Goal: Task Accomplishment & Management: Manage account settings

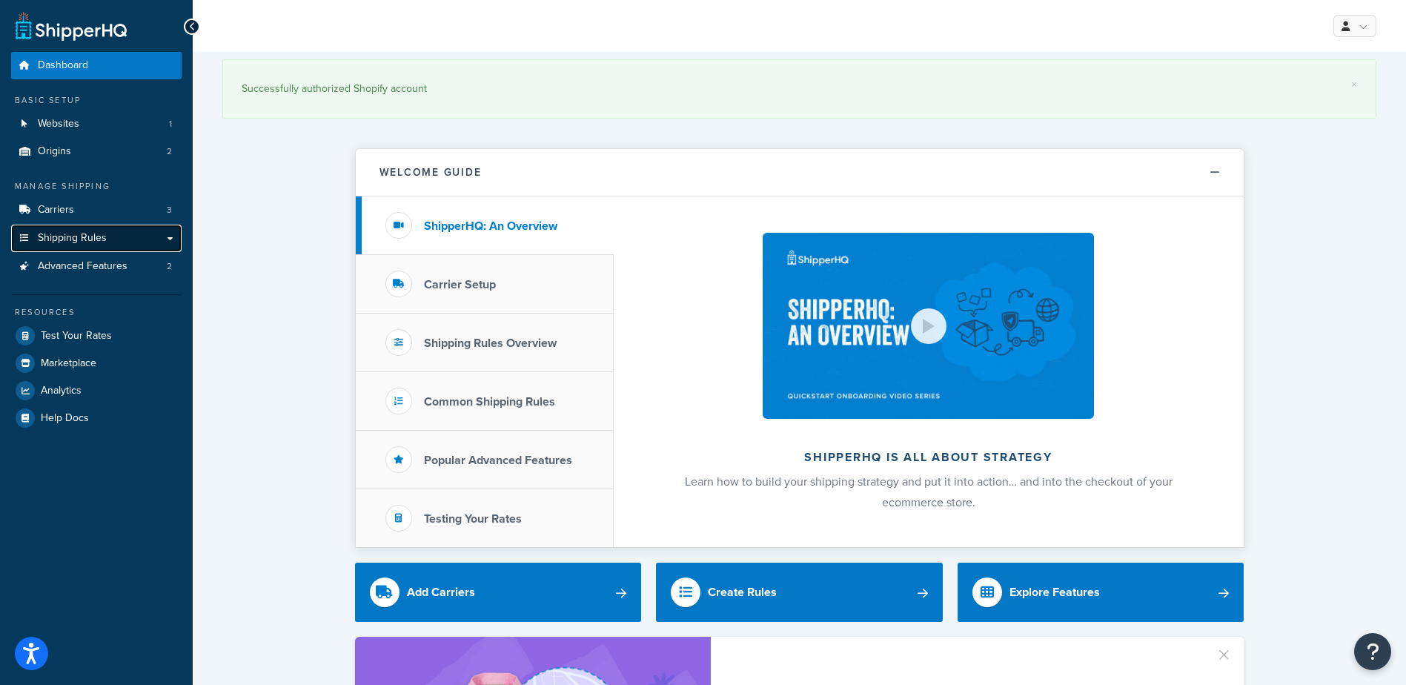
click at [94, 237] on span "Shipping Rules" at bounding box center [72, 238] width 69 height 13
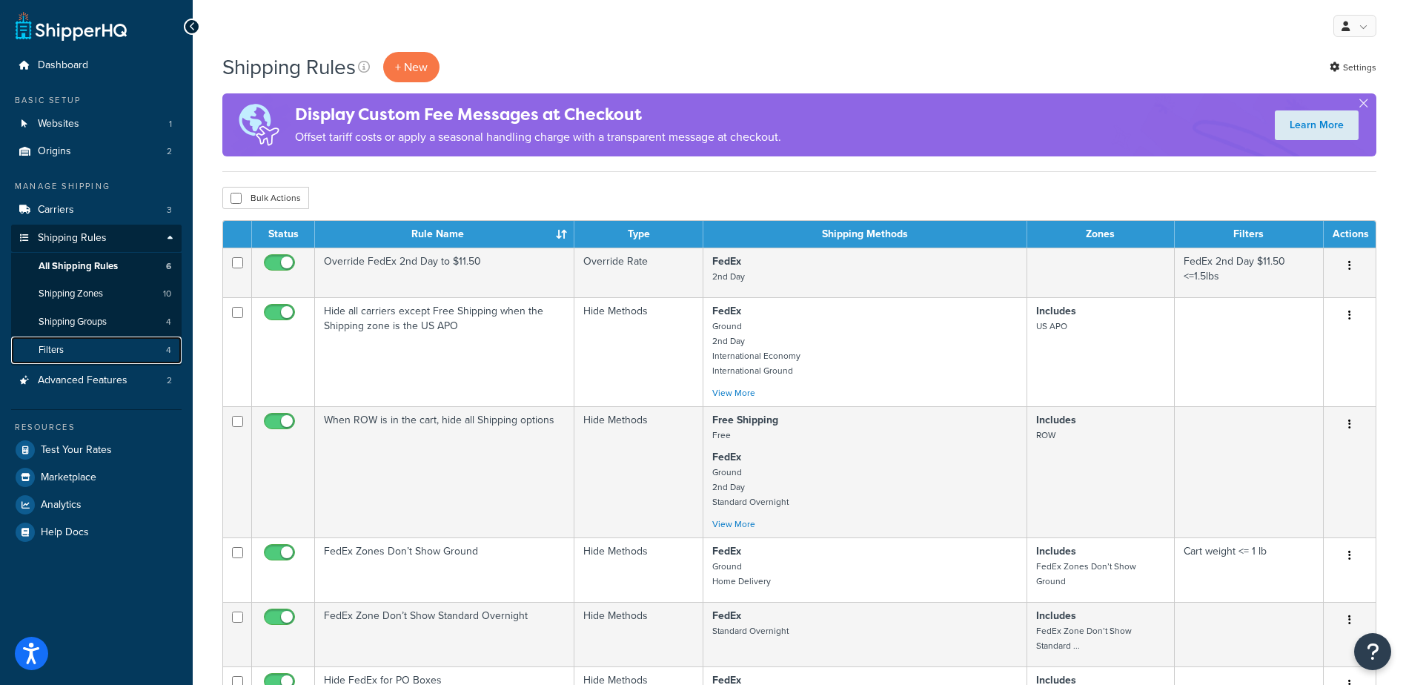
click at [74, 347] on link "Filters 4" at bounding box center [96, 350] width 171 height 27
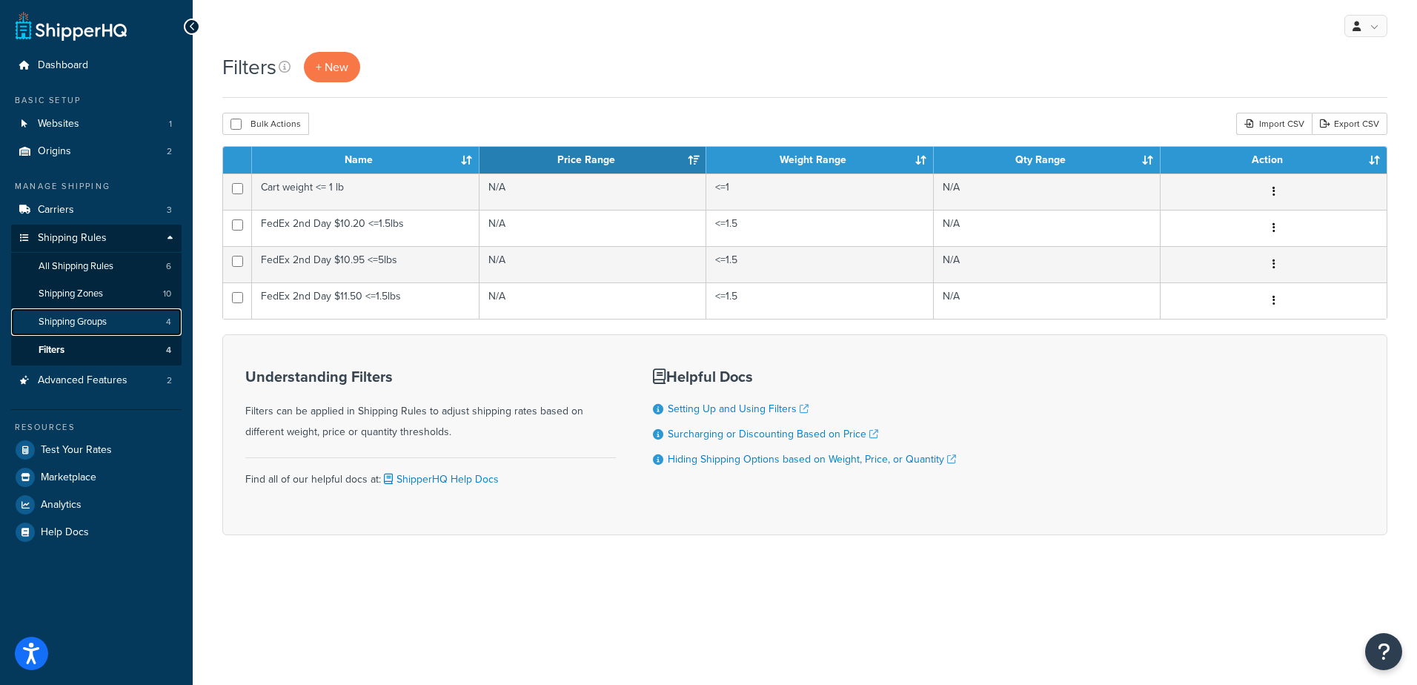
click at [62, 319] on span "Shipping Groups" at bounding box center [73, 322] width 68 height 13
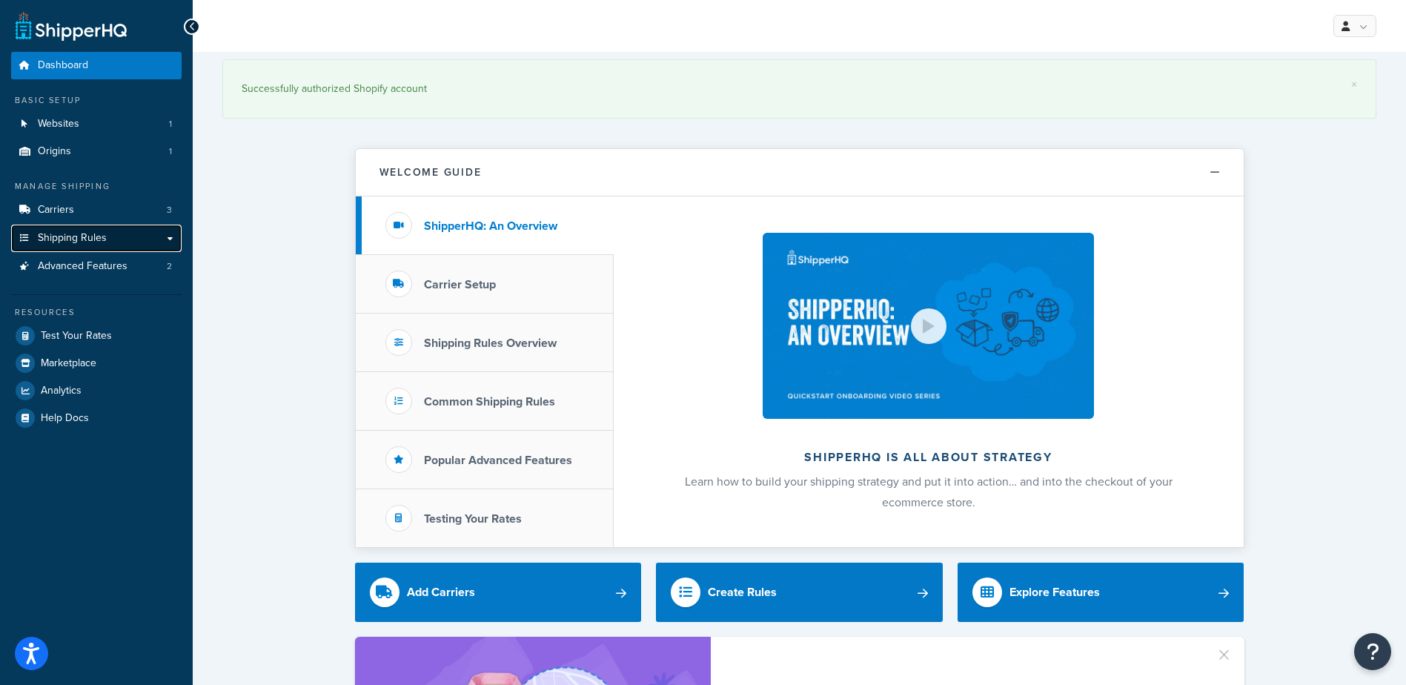
click at [119, 236] on link "Shipping Rules" at bounding box center [96, 238] width 171 height 27
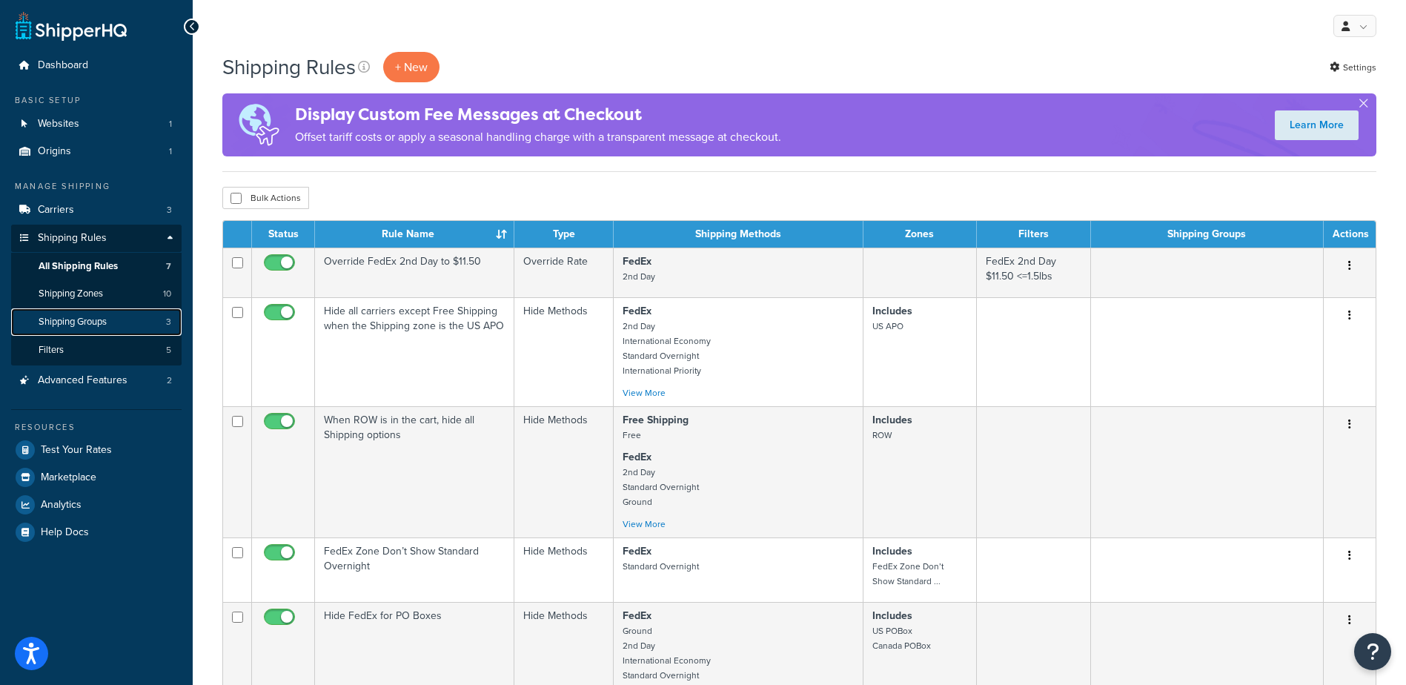
click at [96, 317] on span "Shipping Groups" at bounding box center [73, 322] width 68 height 13
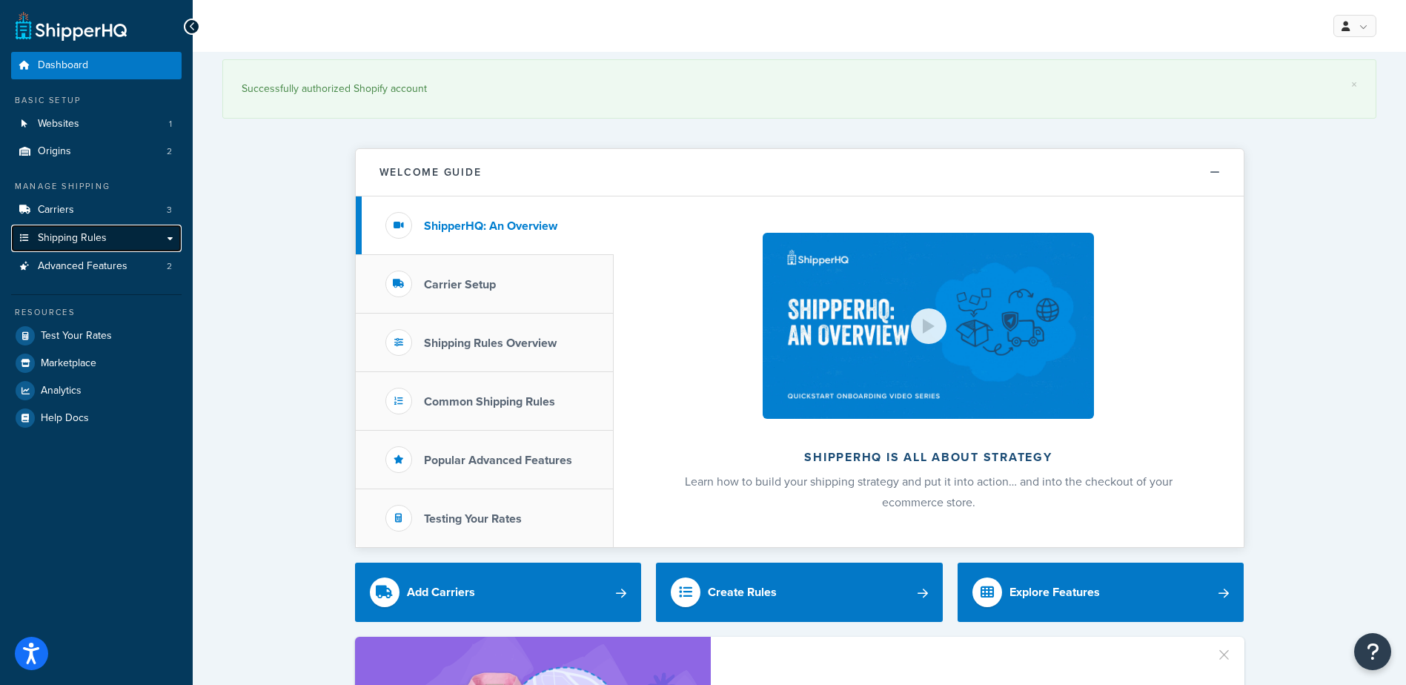
click at [107, 239] on link "Shipping Rules" at bounding box center [96, 238] width 171 height 27
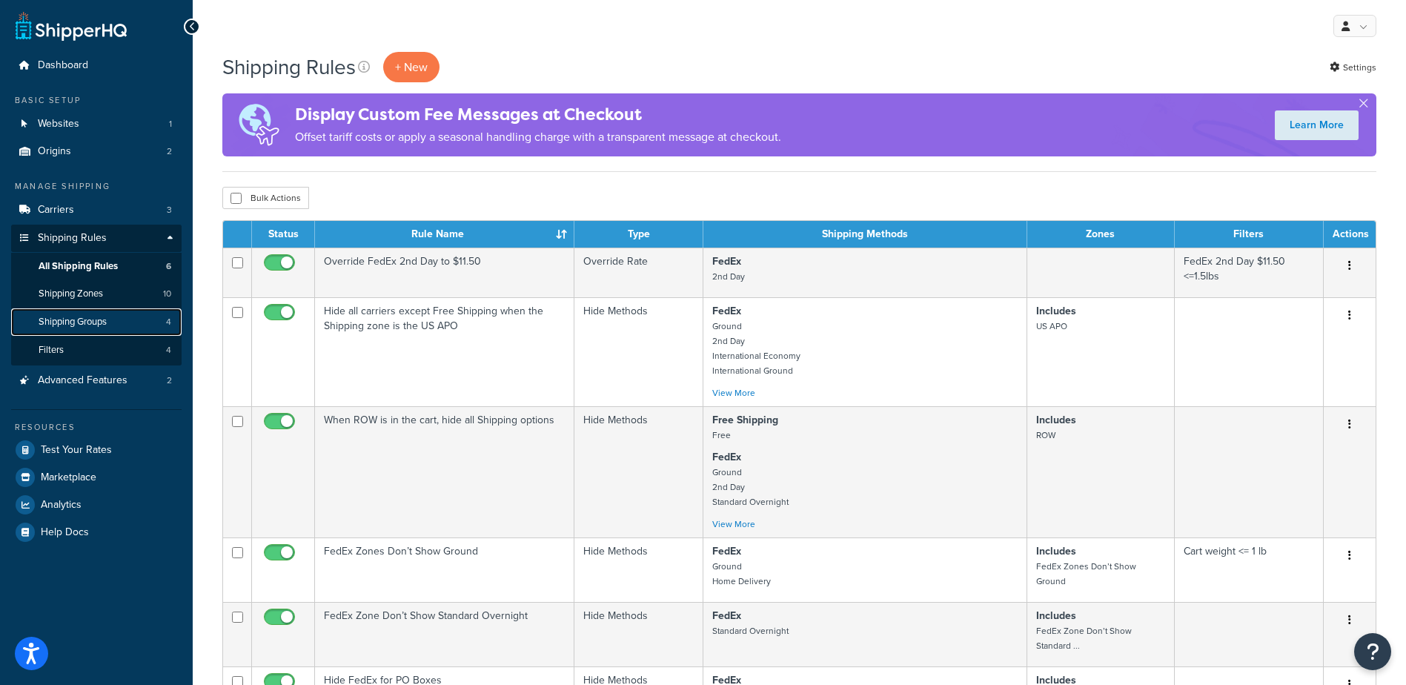
click at [97, 320] on span "Shipping Groups" at bounding box center [73, 322] width 68 height 13
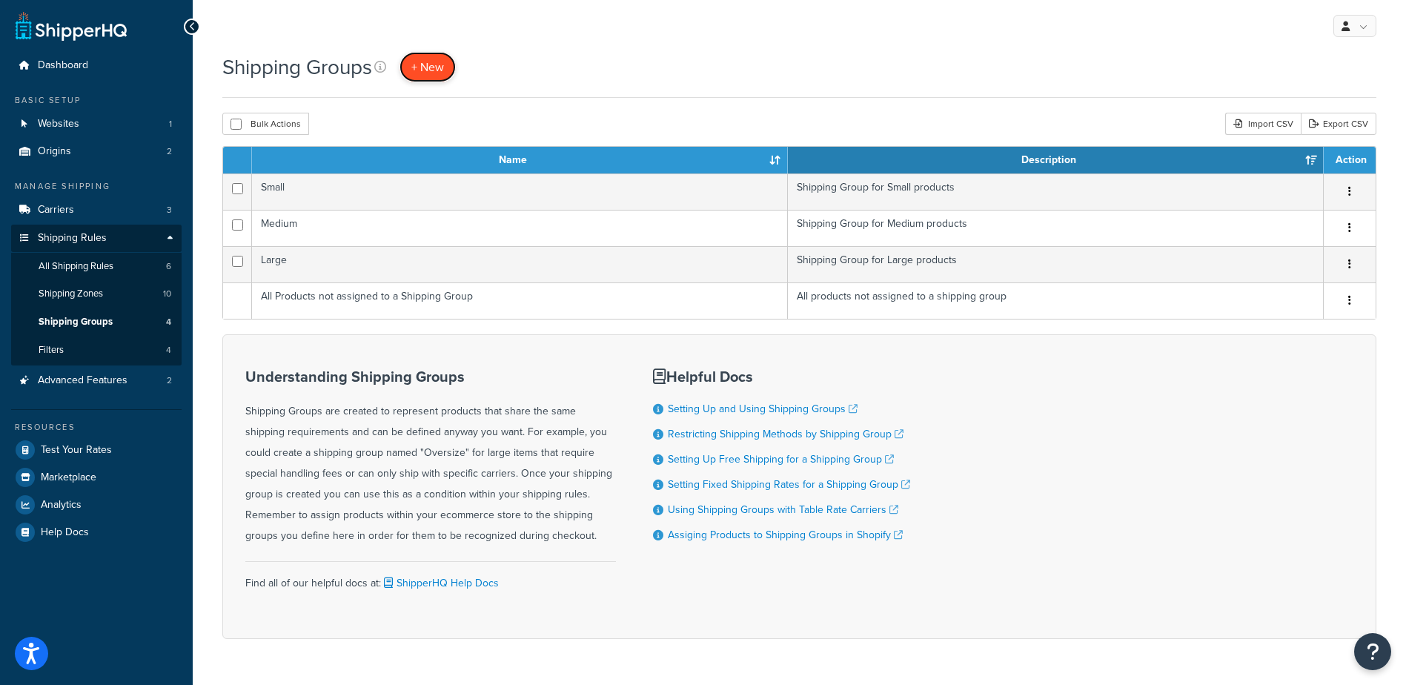
click at [423, 69] on span "+ New" at bounding box center [427, 67] width 33 height 17
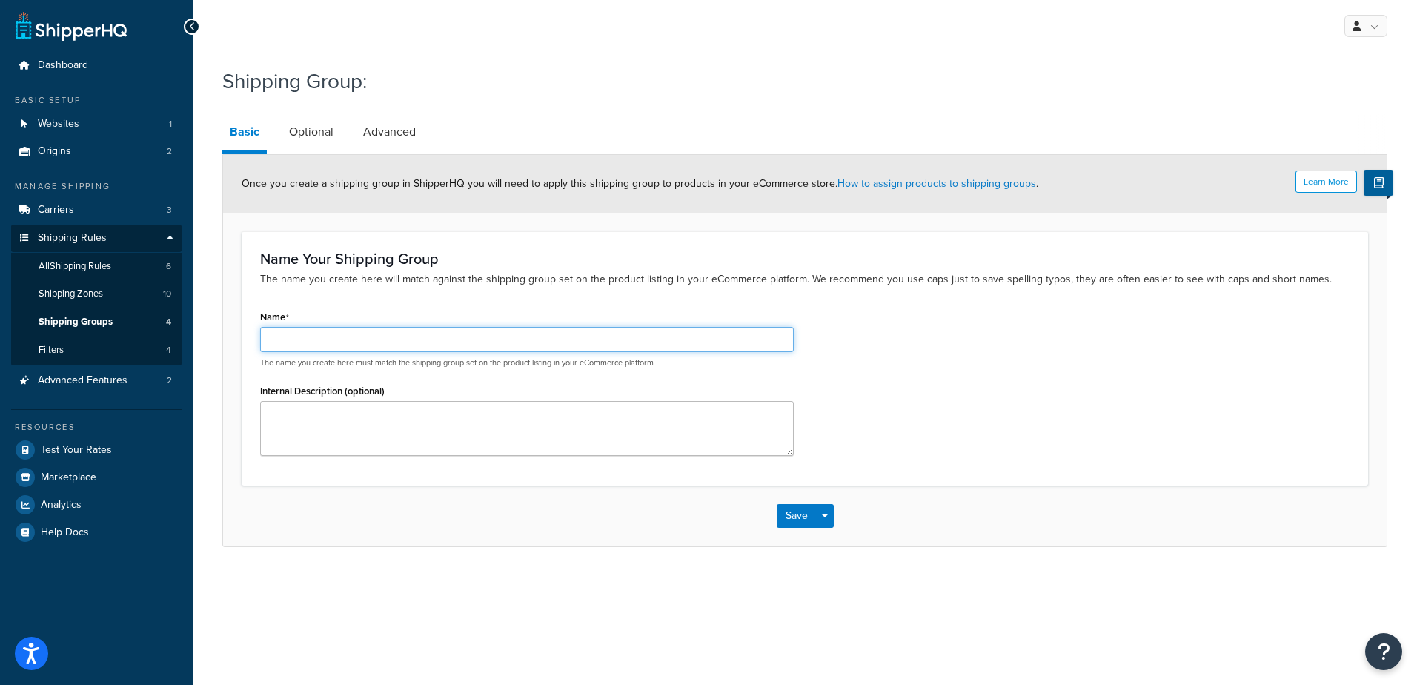
click at [331, 344] on input "Name" at bounding box center [527, 339] width 534 height 25
type input "Happy Snack Group"
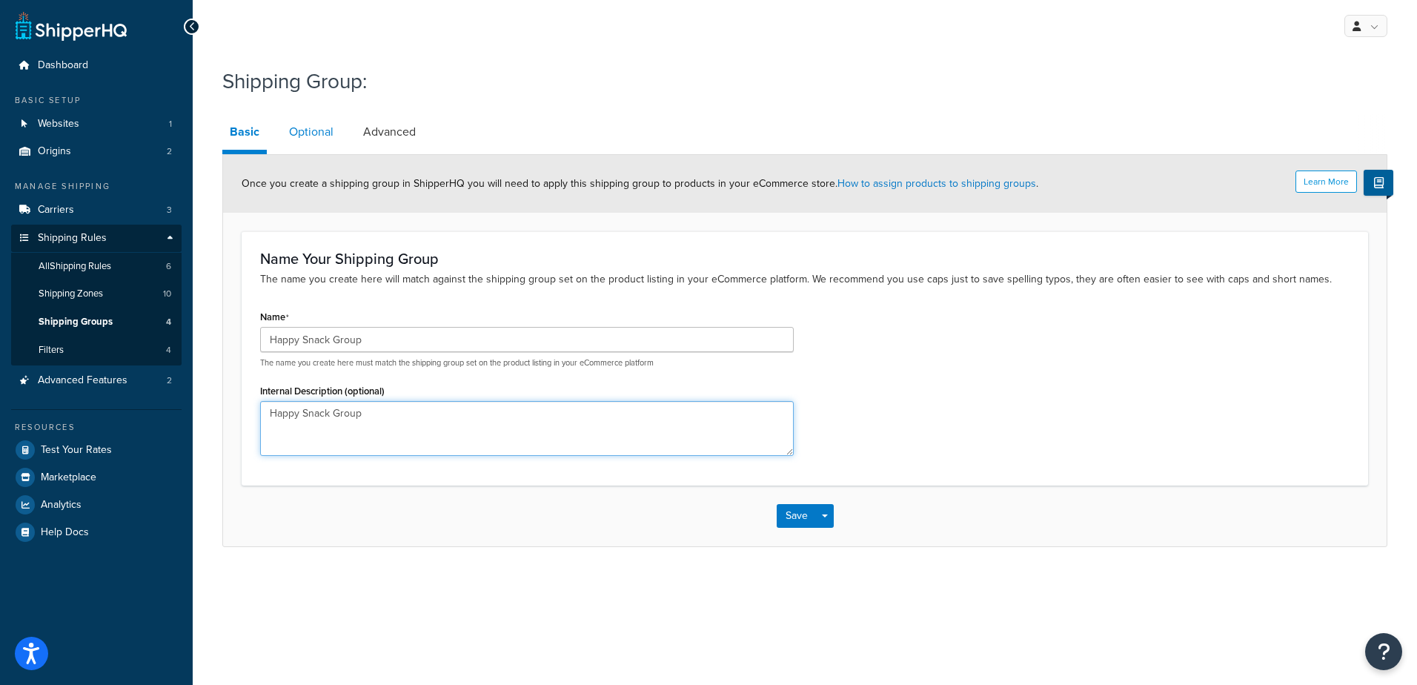
type textarea "Happy Snack Group"
click at [321, 125] on link "Optional" at bounding box center [311, 132] width 59 height 36
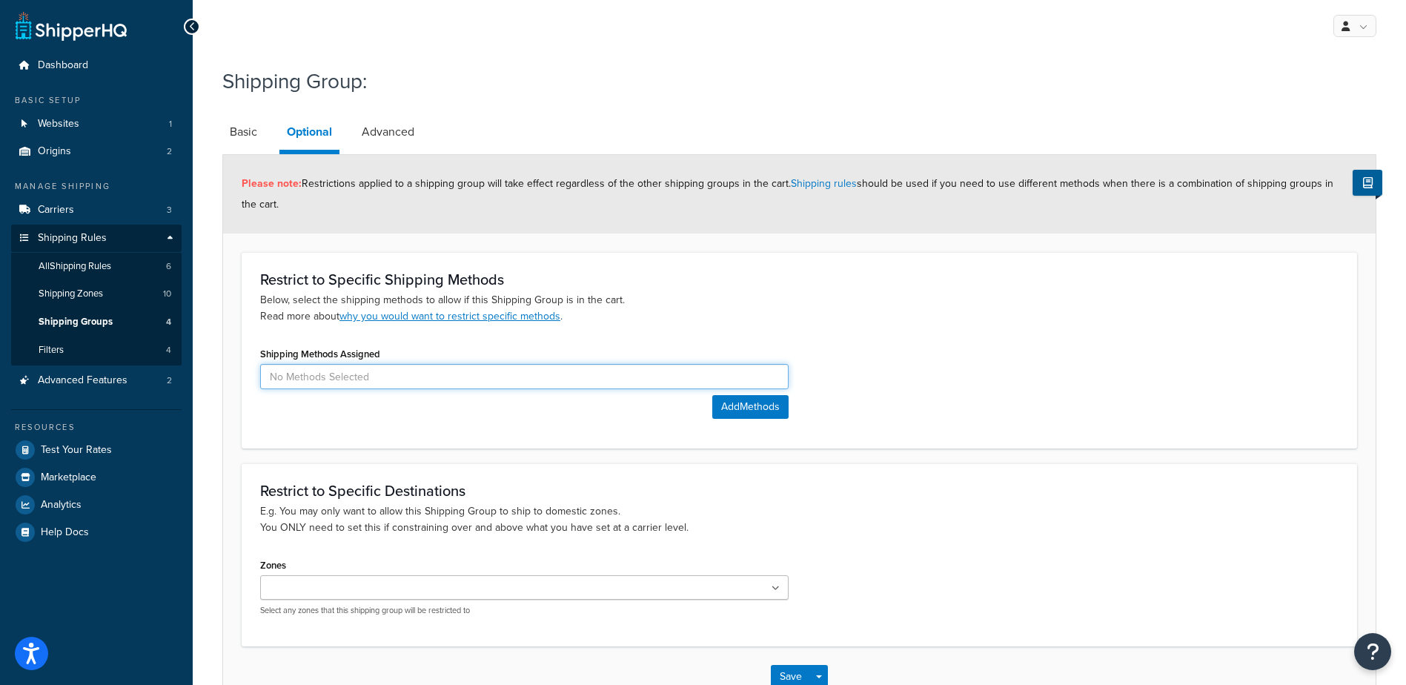
click at [354, 384] on input at bounding box center [524, 376] width 529 height 25
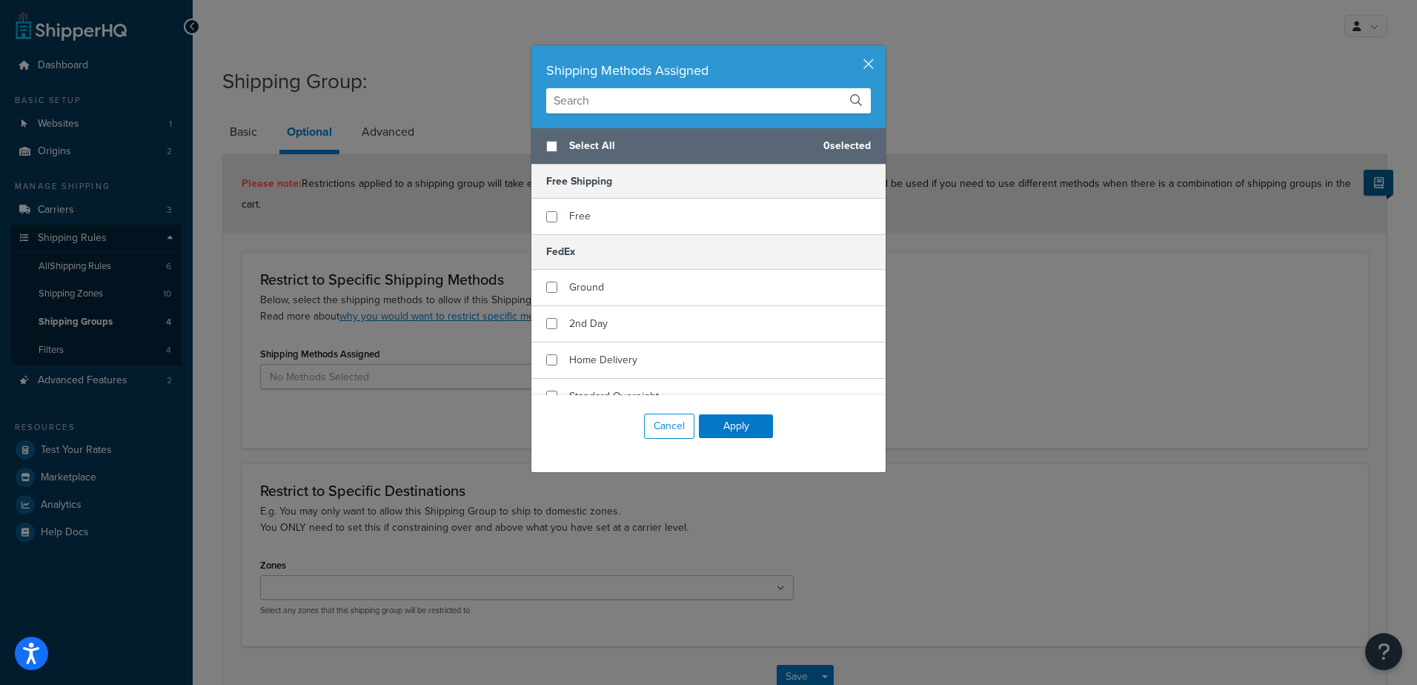
click at [379, 444] on div "Shipping Methods Assigned Select All 0 selected Free Shipping Free FedEx Ground…" at bounding box center [708, 342] width 1417 height 685
click at [655, 429] on button "Cancel" at bounding box center [669, 426] width 50 height 25
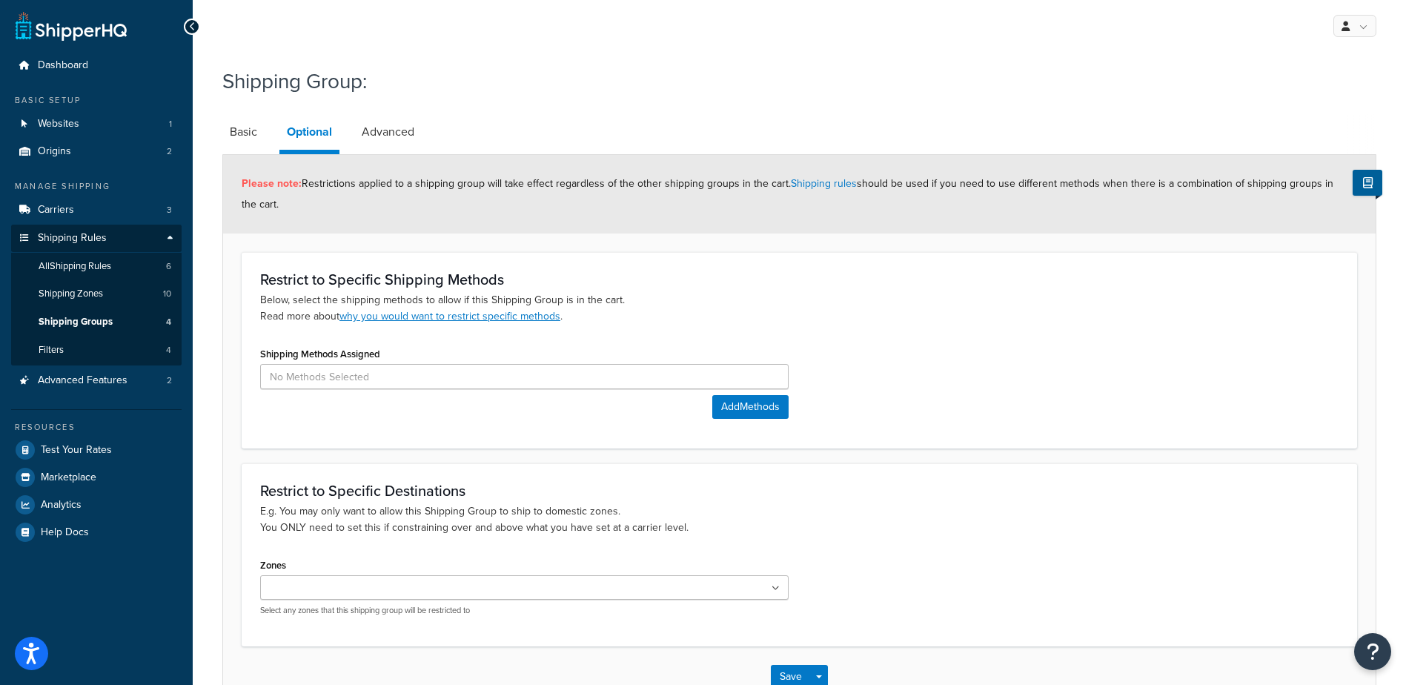
click at [444, 586] on ul at bounding box center [524, 587] width 529 height 24
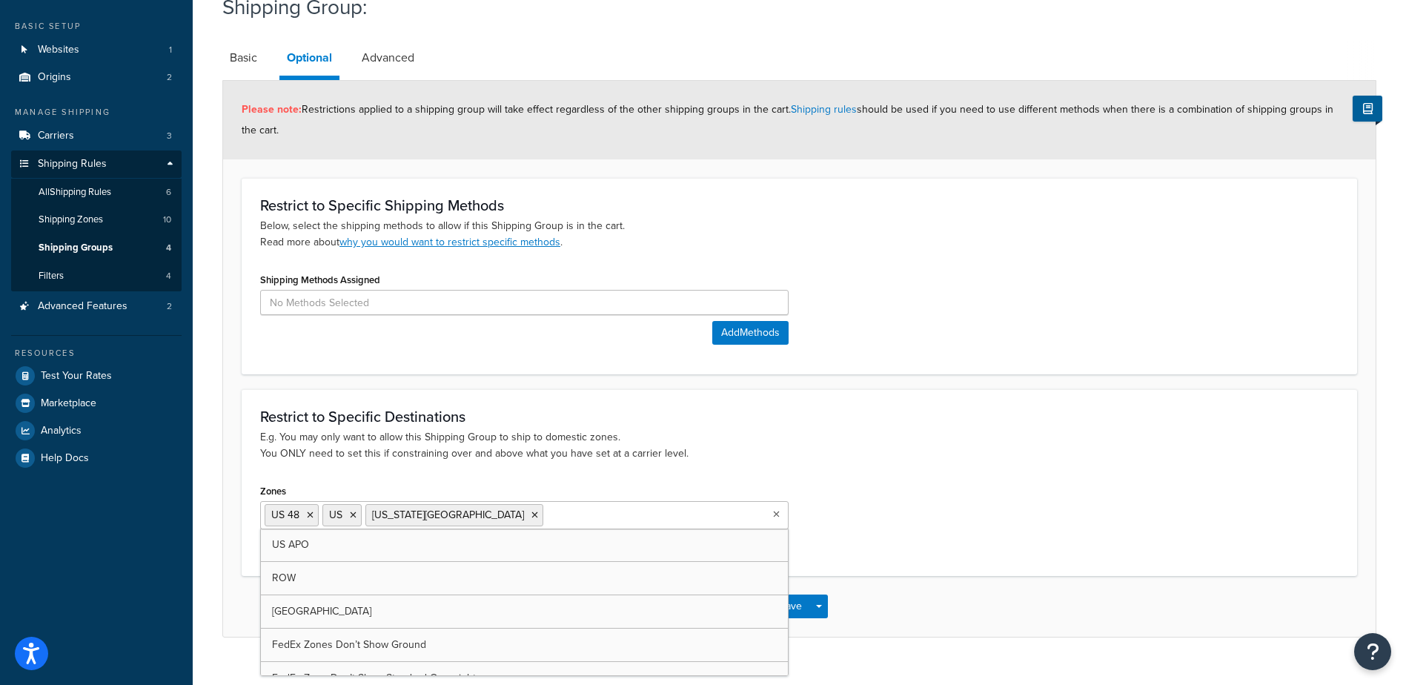
click at [903, 528] on div "Zones US 48 US US Virgin Islands US APO ROW Canada FedEx Zones Don’t Show Groun…" at bounding box center [799, 518] width 1101 height 76
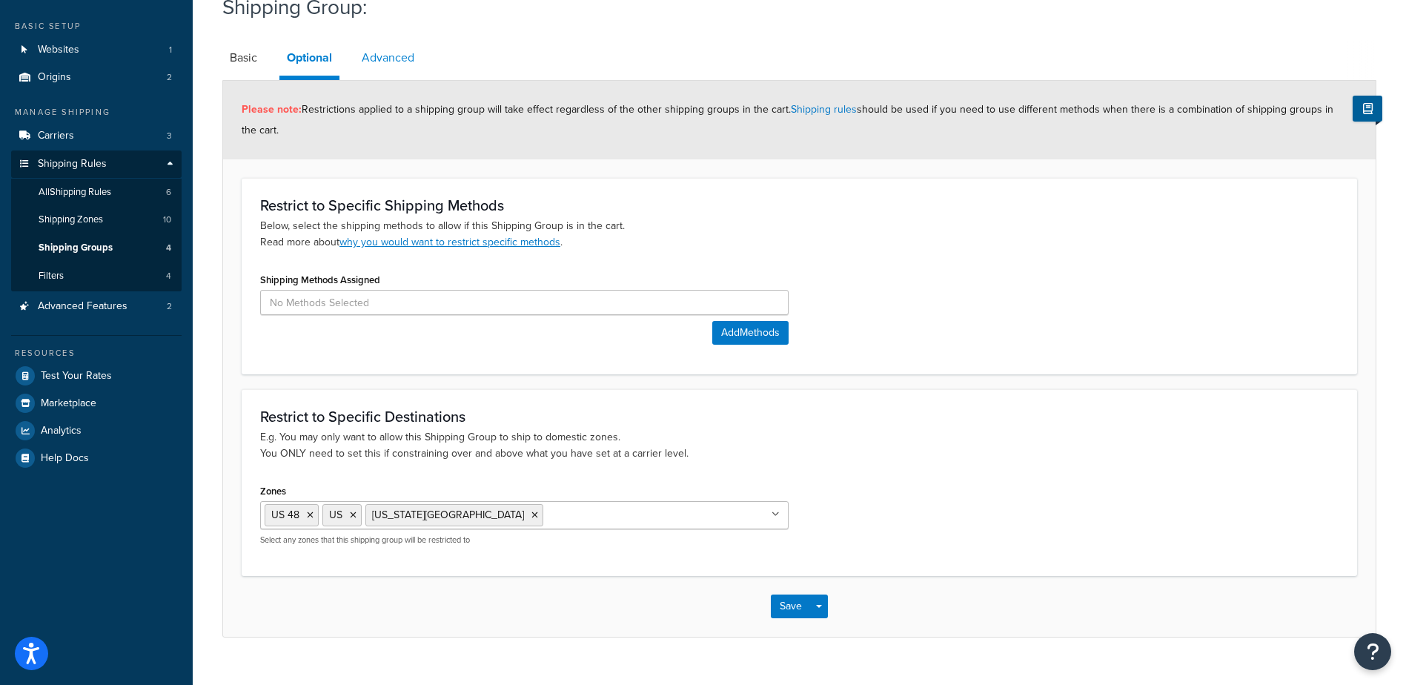
click at [409, 53] on link "Advanced" at bounding box center [387, 58] width 67 height 36
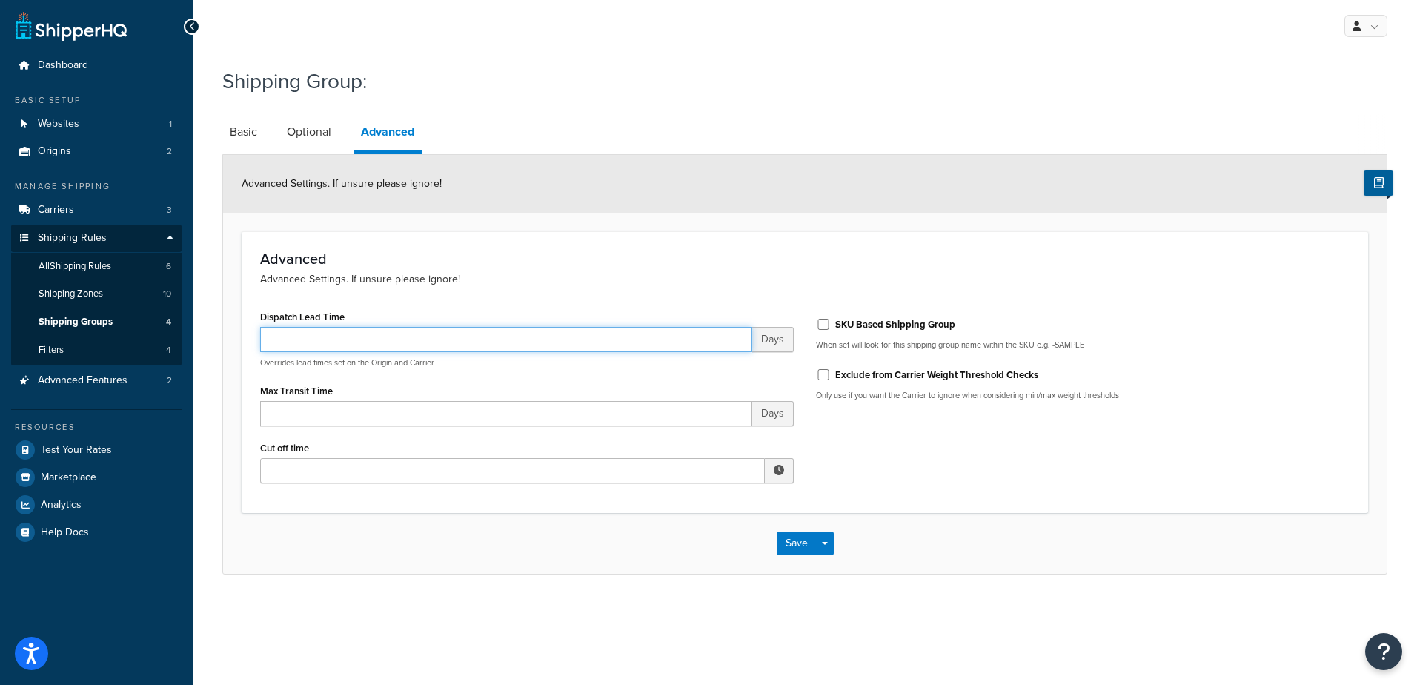
click at [336, 337] on input "Dispatch Lead Time" at bounding box center [506, 339] width 492 height 25
type input "1"
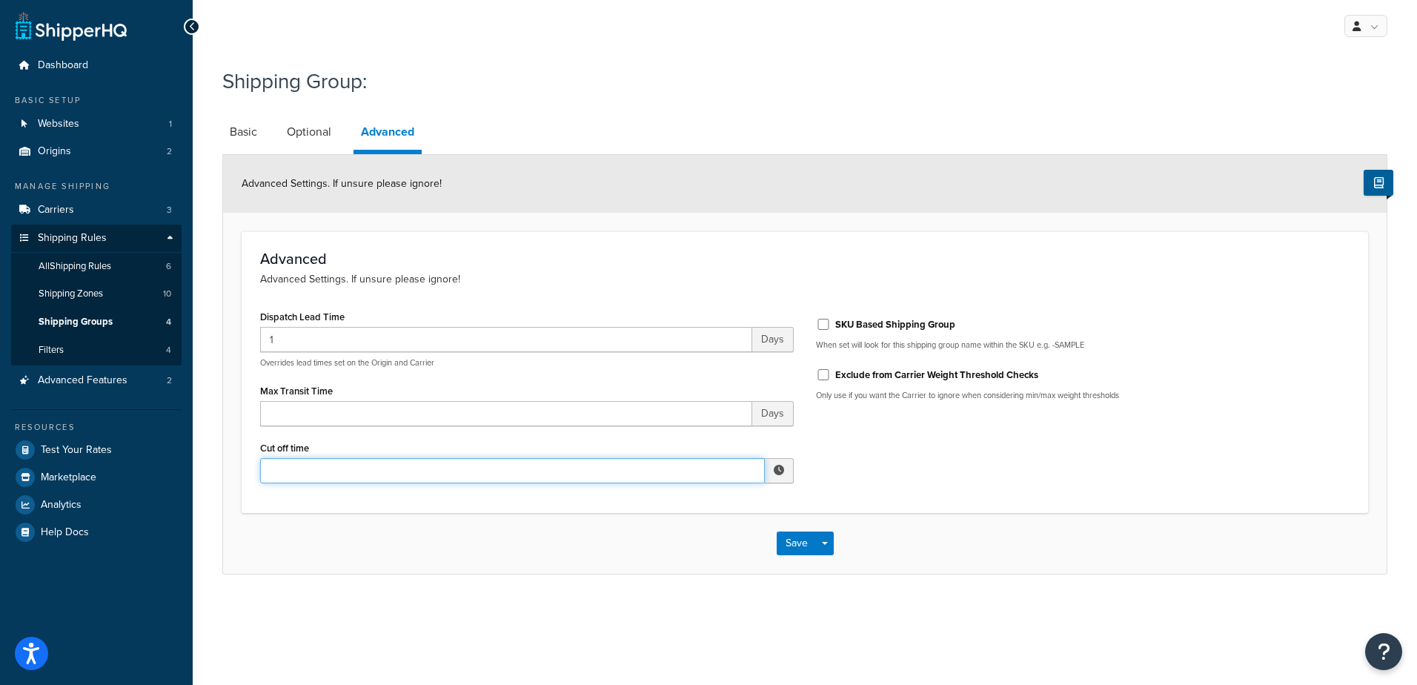
type input "12:00 PM"
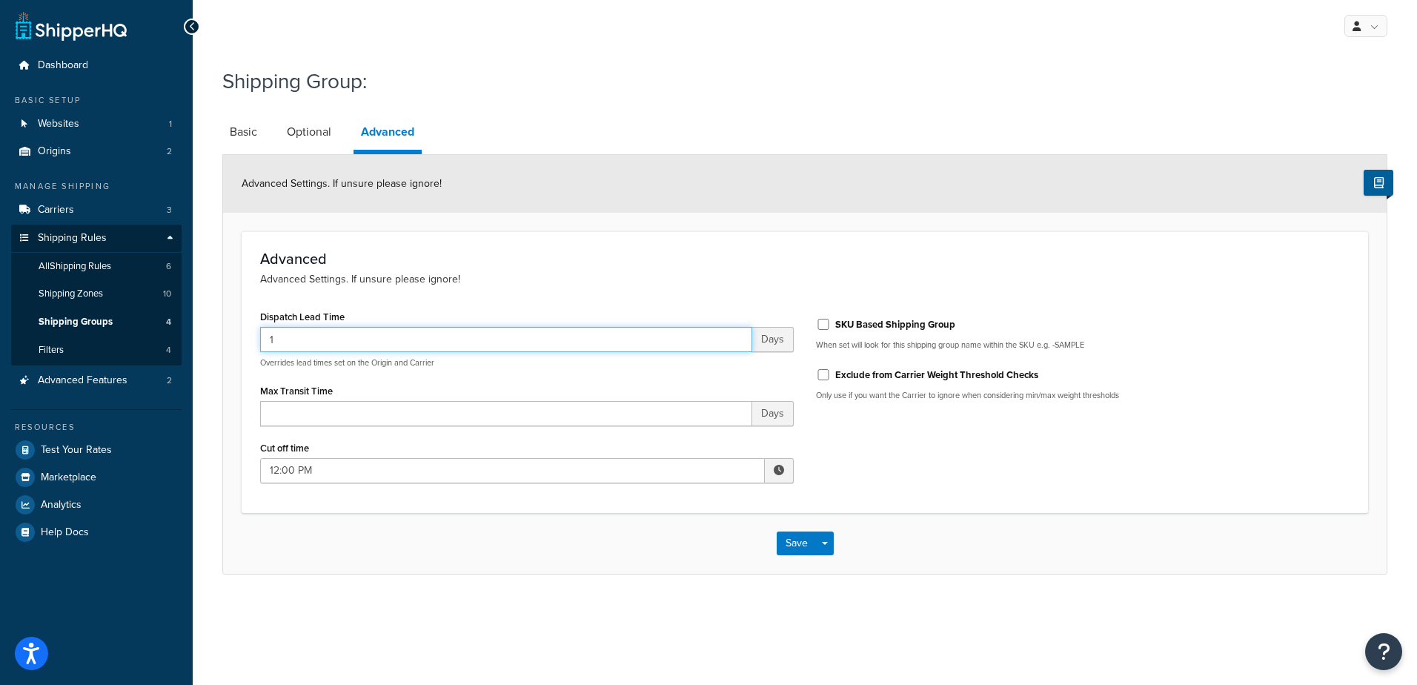
click at [314, 338] on input "1" at bounding box center [506, 339] width 492 height 25
click at [801, 543] on button "Save" at bounding box center [797, 544] width 40 height 24
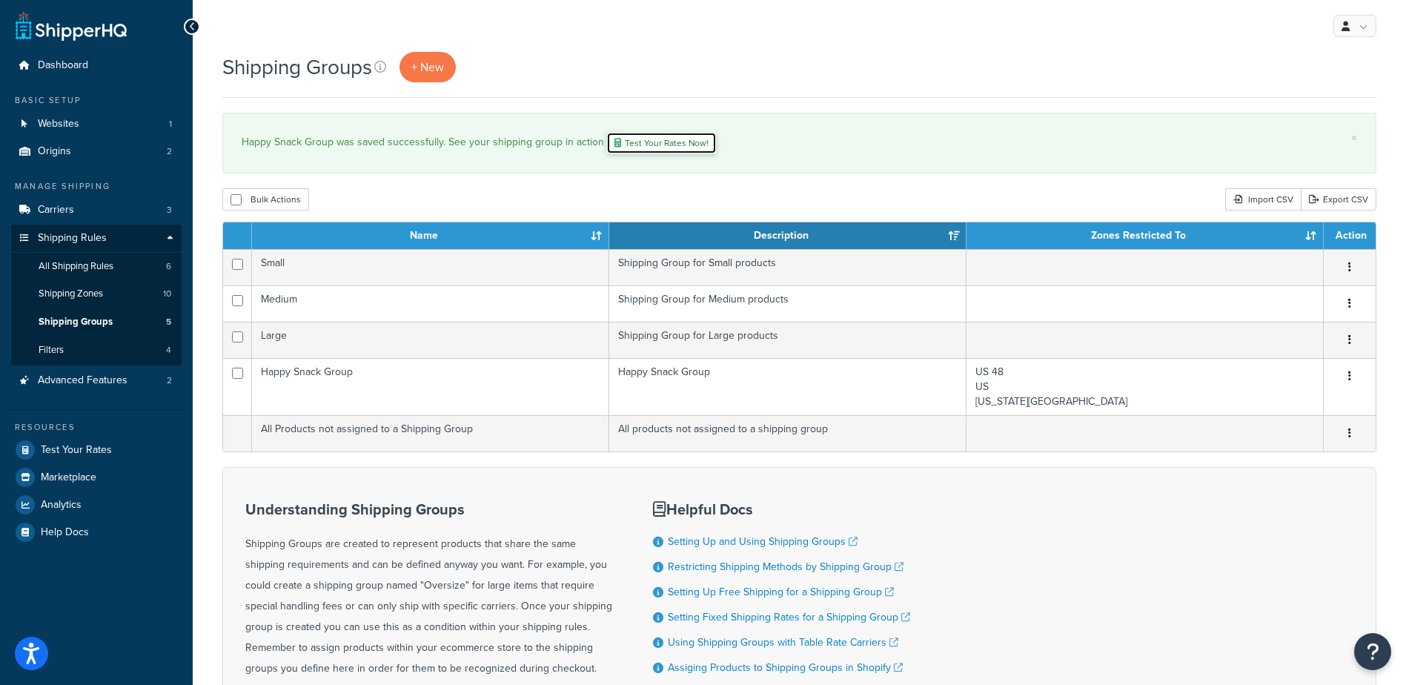
click at [678, 141] on link "Test Your Rates Now!" at bounding box center [661, 143] width 110 height 22
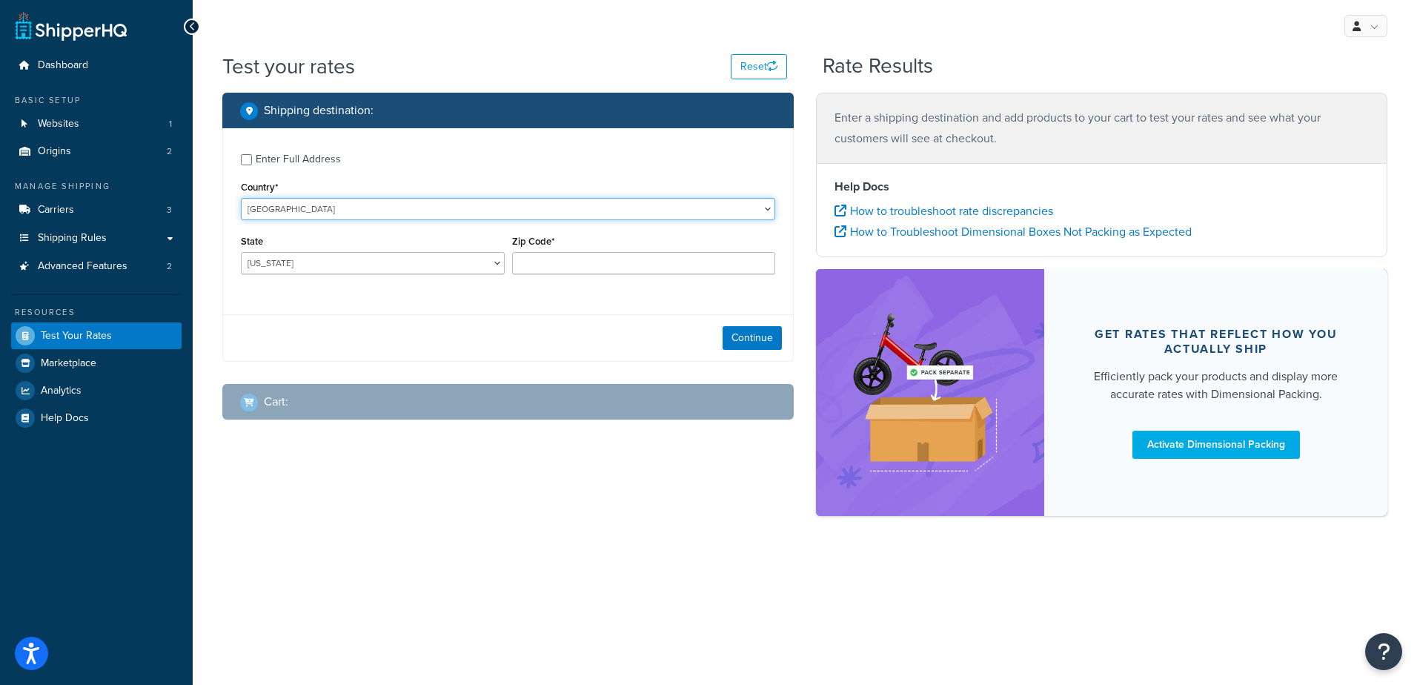
click at [417, 206] on select "United States United Kingdom Afghanistan Åland Islands Albania Algeria American…" at bounding box center [508, 209] width 535 height 22
select select "NA"
click at [423, 209] on select "United States United Kingdom Afghanistan Åland Islands Albania Algeria American…" at bounding box center [508, 209] width 535 height 22
type input "AL"
click at [508, 207] on select "United States United Kingdom Afghanistan Åland Islands Albania Algeria American…" at bounding box center [508, 209] width 535 height 22
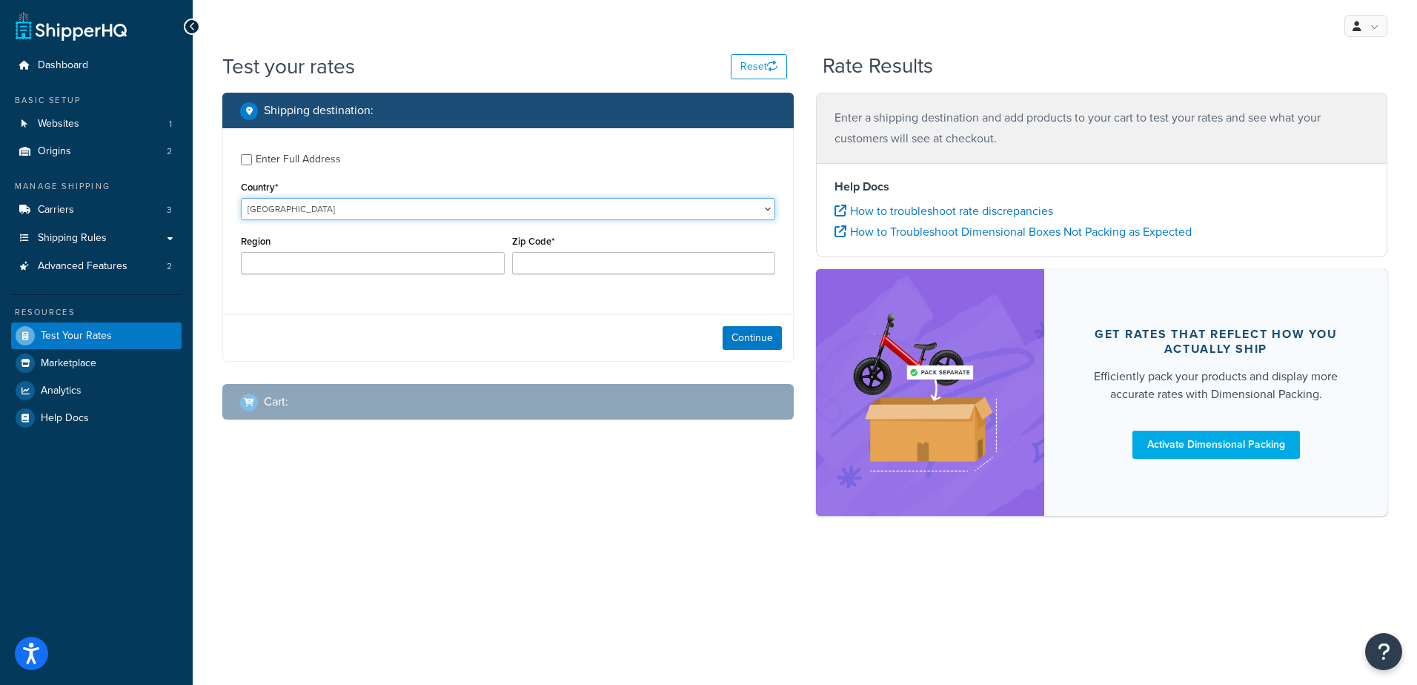
select select "CA"
click at [241, 198] on select "United States United Kingdom Afghanistan Åland Islands Albania Algeria American…" at bounding box center [508, 209] width 535 height 22
click at [537, 267] on input "Zip Code*" at bounding box center [644, 263] width 264 height 22
type input "s0a 2a0"
select select "SK"
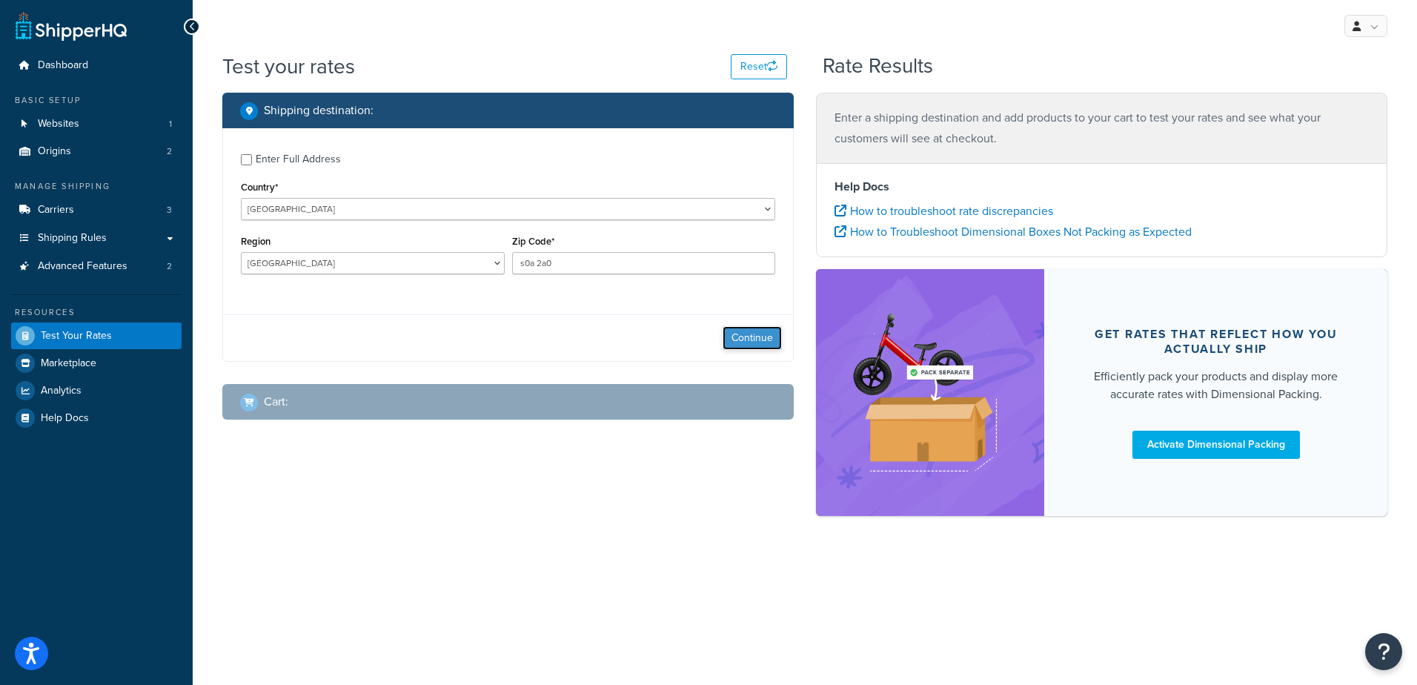
click at [760, 337] on button "Continue" at bounding box center [752, 338] width 59 height 24
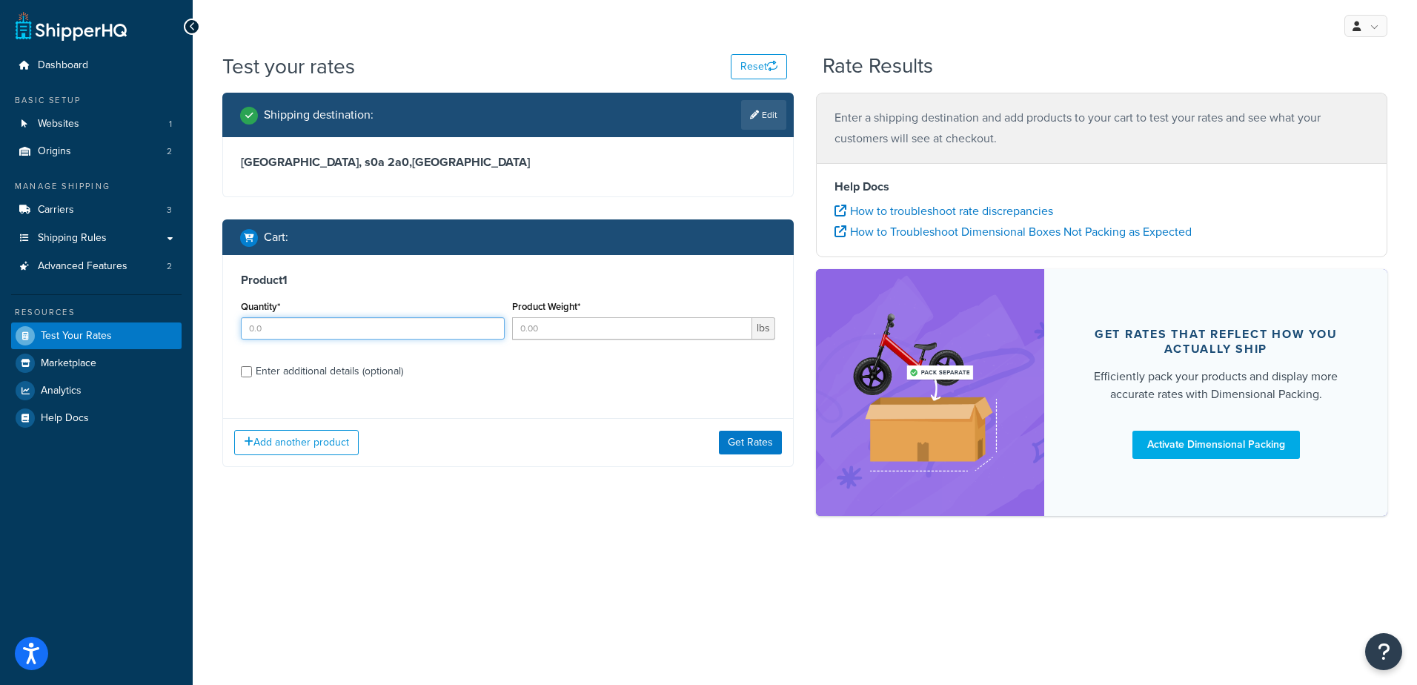
click at [372, 326] on input "Quantity*" at bounding box center [373, 328] width 264 height 22
type input "1"
click at [749, 439] on button "Get Rates" at bounding box center [750, 443] width 63 height 24
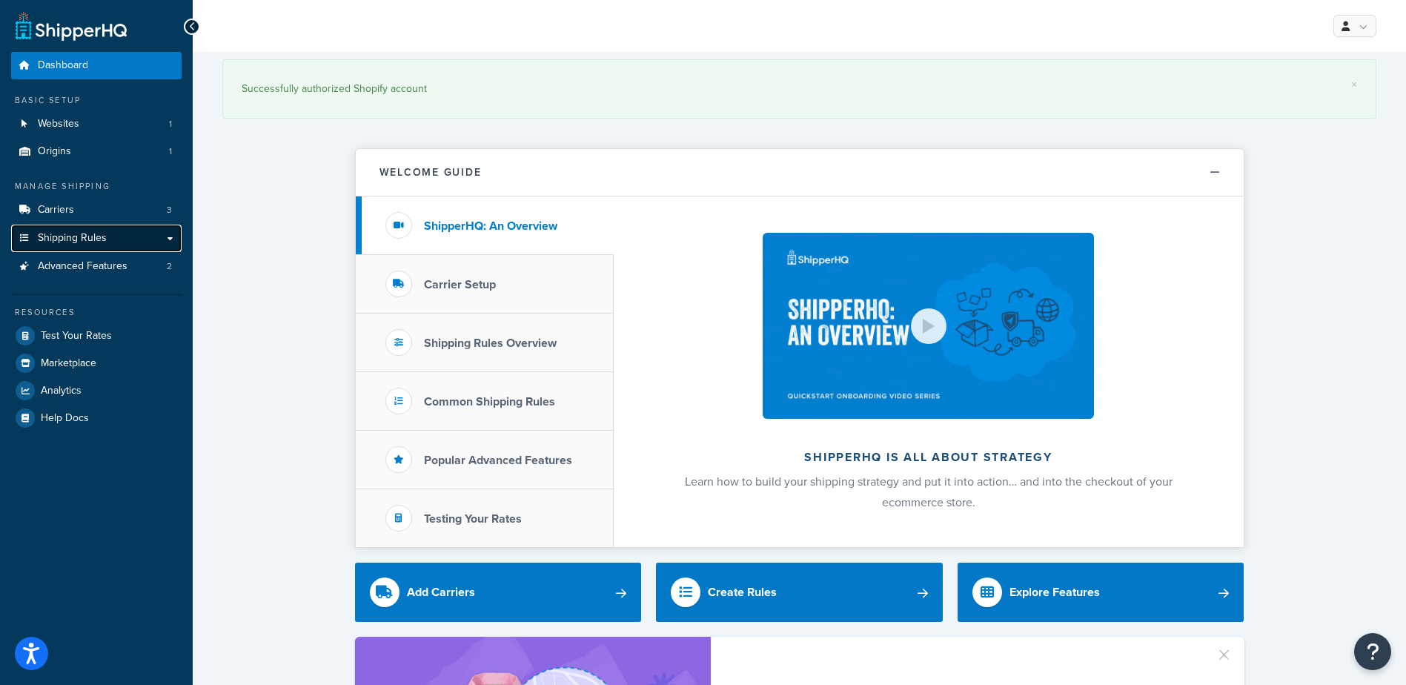
click at [130, 245] on link "Shipping Rules" at bounding box center [96, 238] width 171 height 27
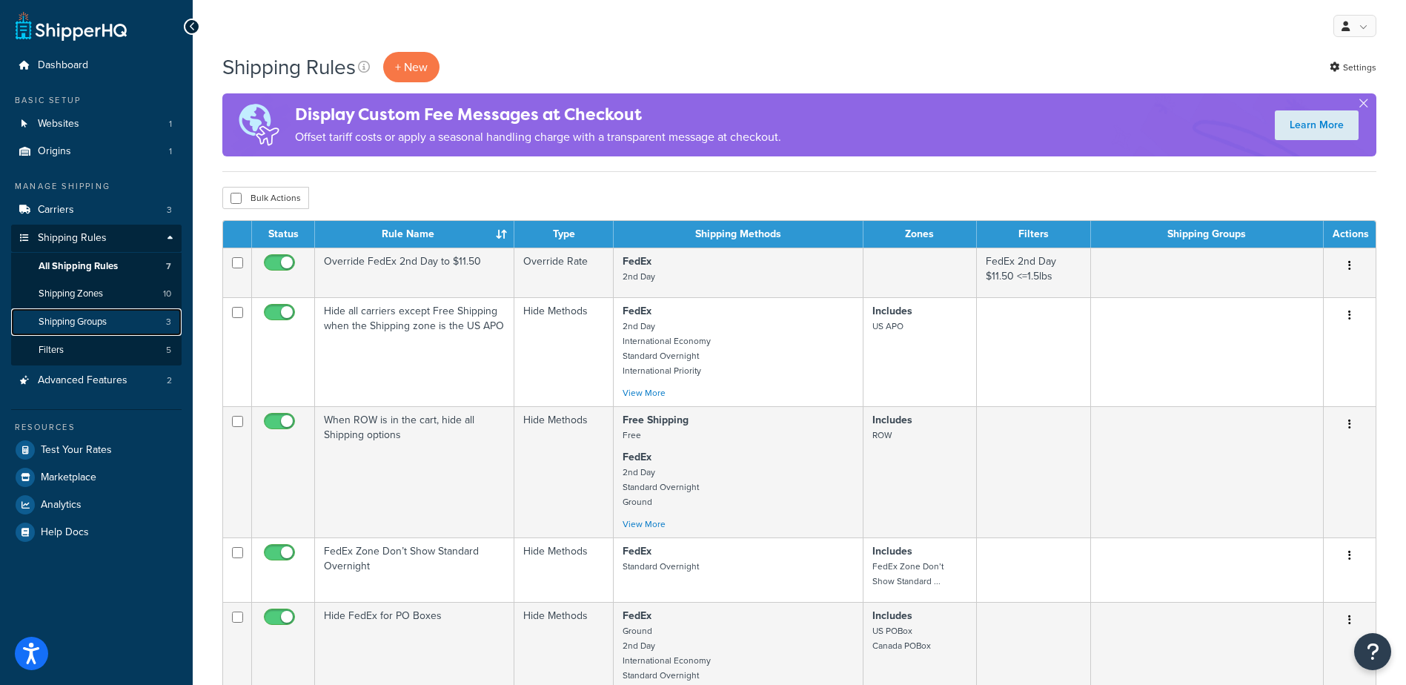
click at [93, 321] on span "Shipping Groups" at bounding box center [73, 322] width 68 height 13
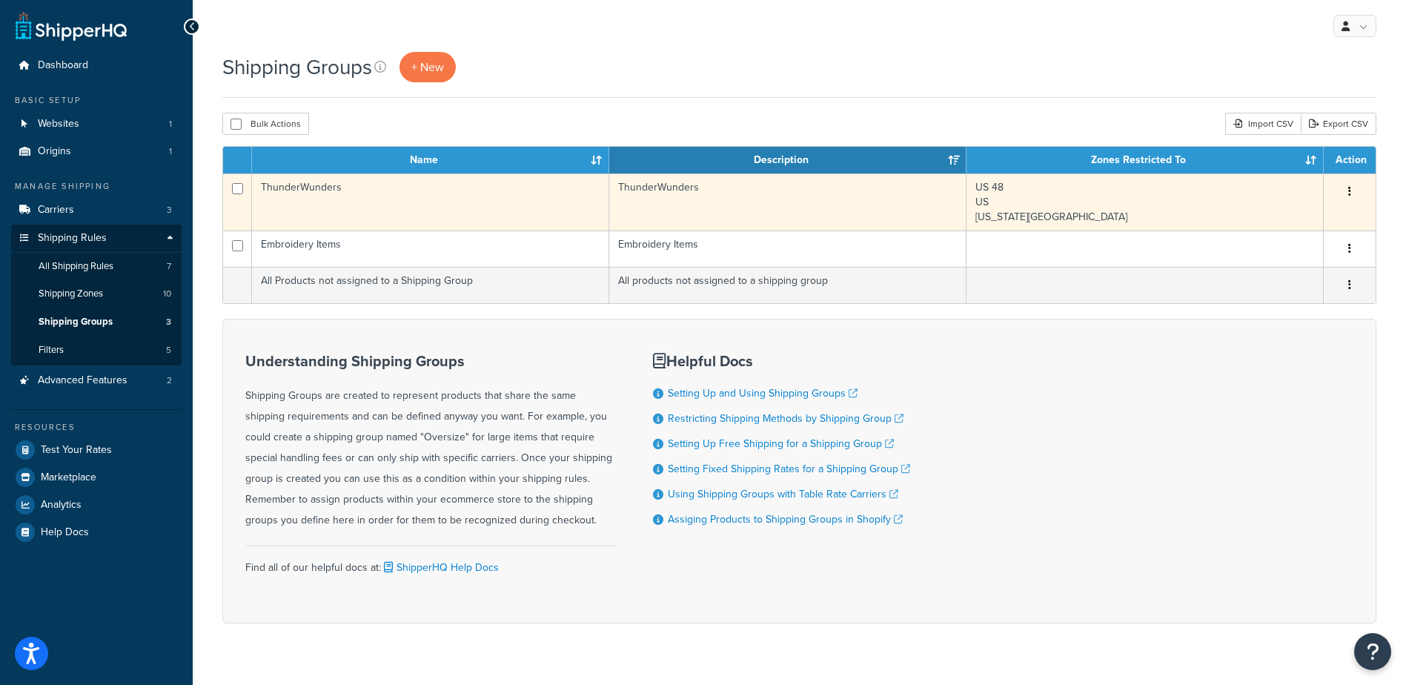
click at [404, 188] on td "ThunderWunders" at bounding box center [430, 201] width 357 height 57
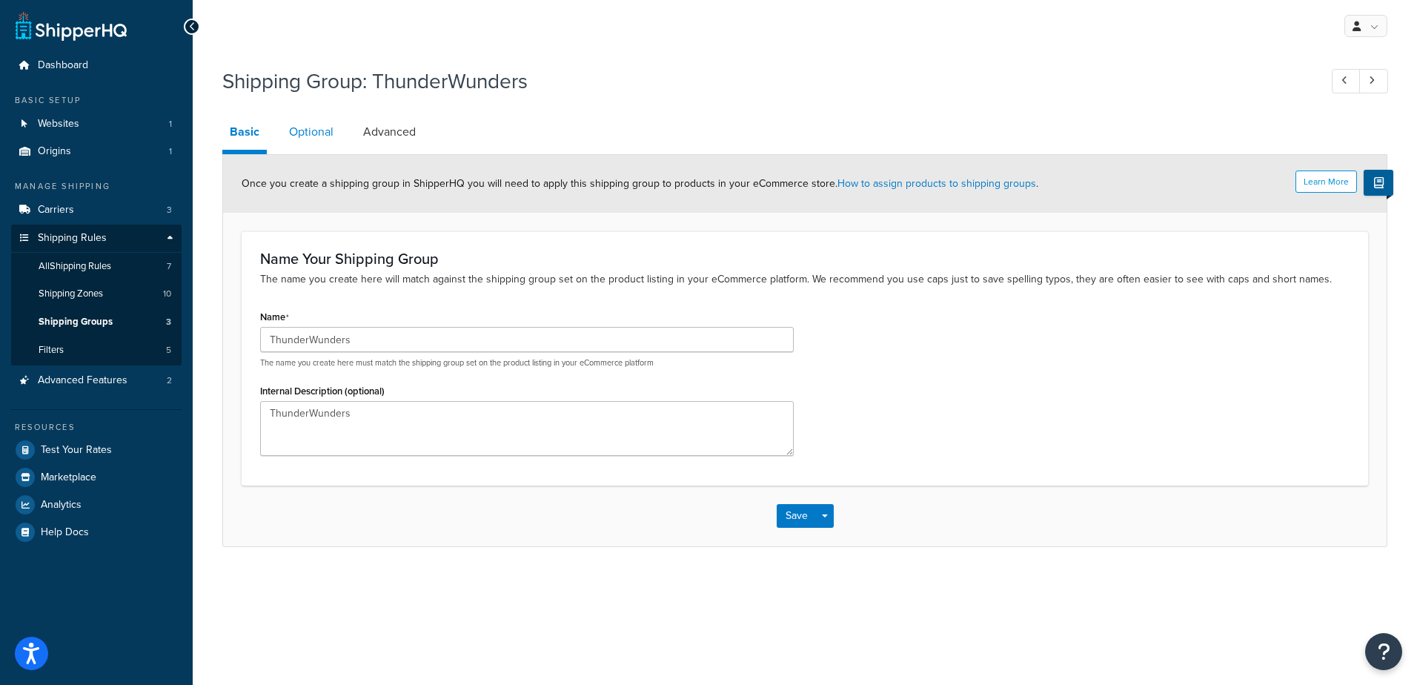
click at [302, 128] on link "Optional" at bounding box center [311, 132] width 59 height 36
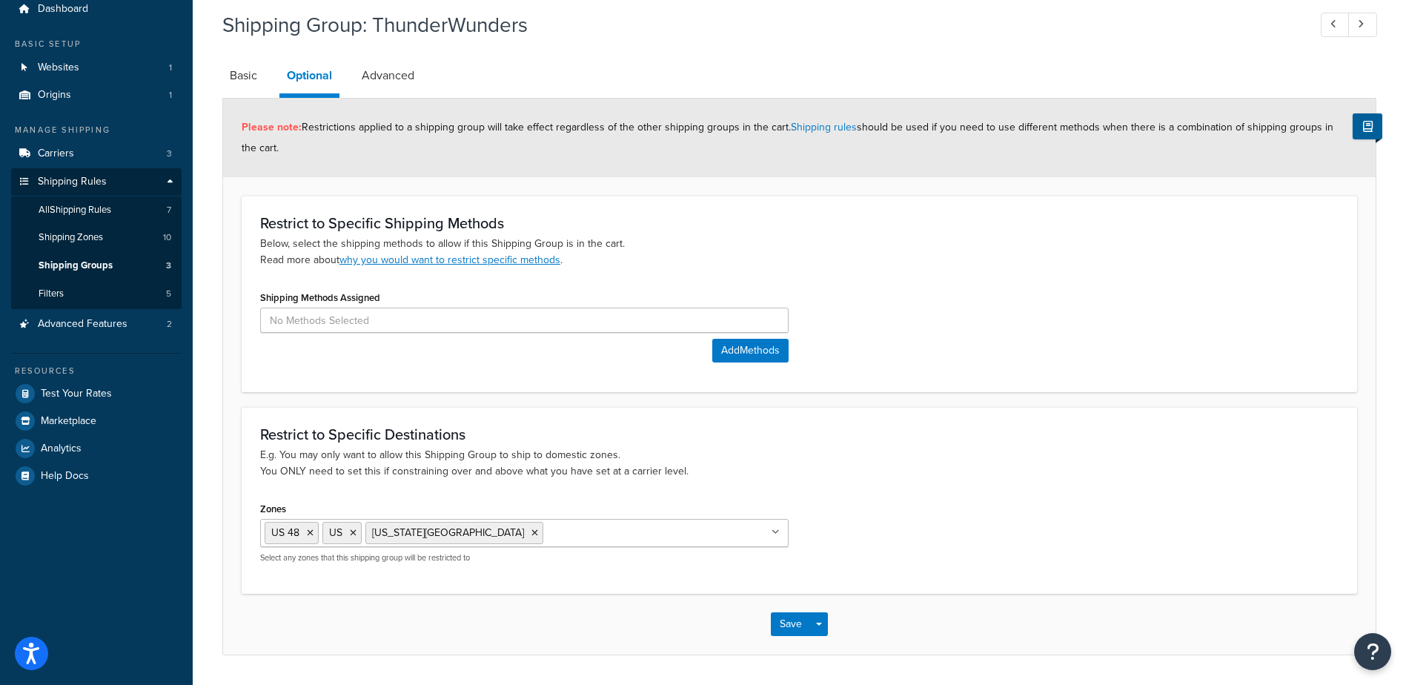
scroll to position [101, 0]
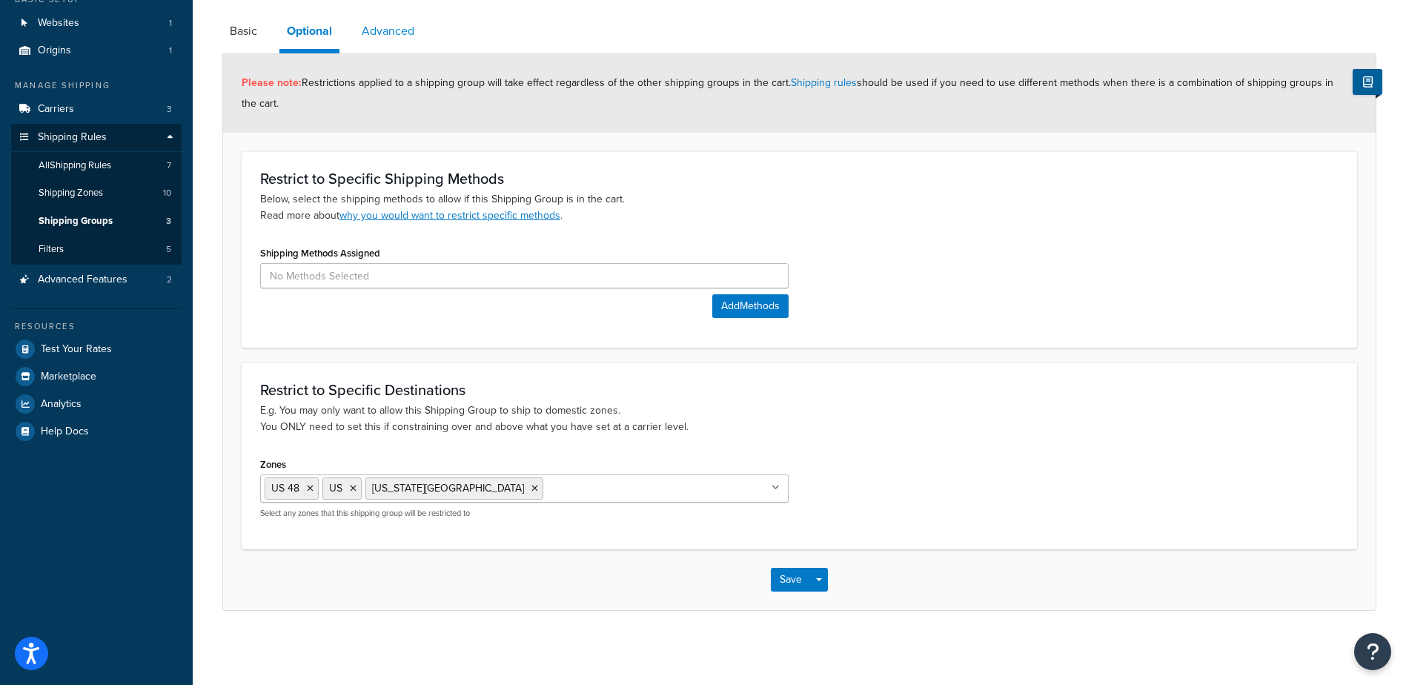
click at [386, 31] on link "Advanced" at bounding box center [387, 31] width 67 height 36
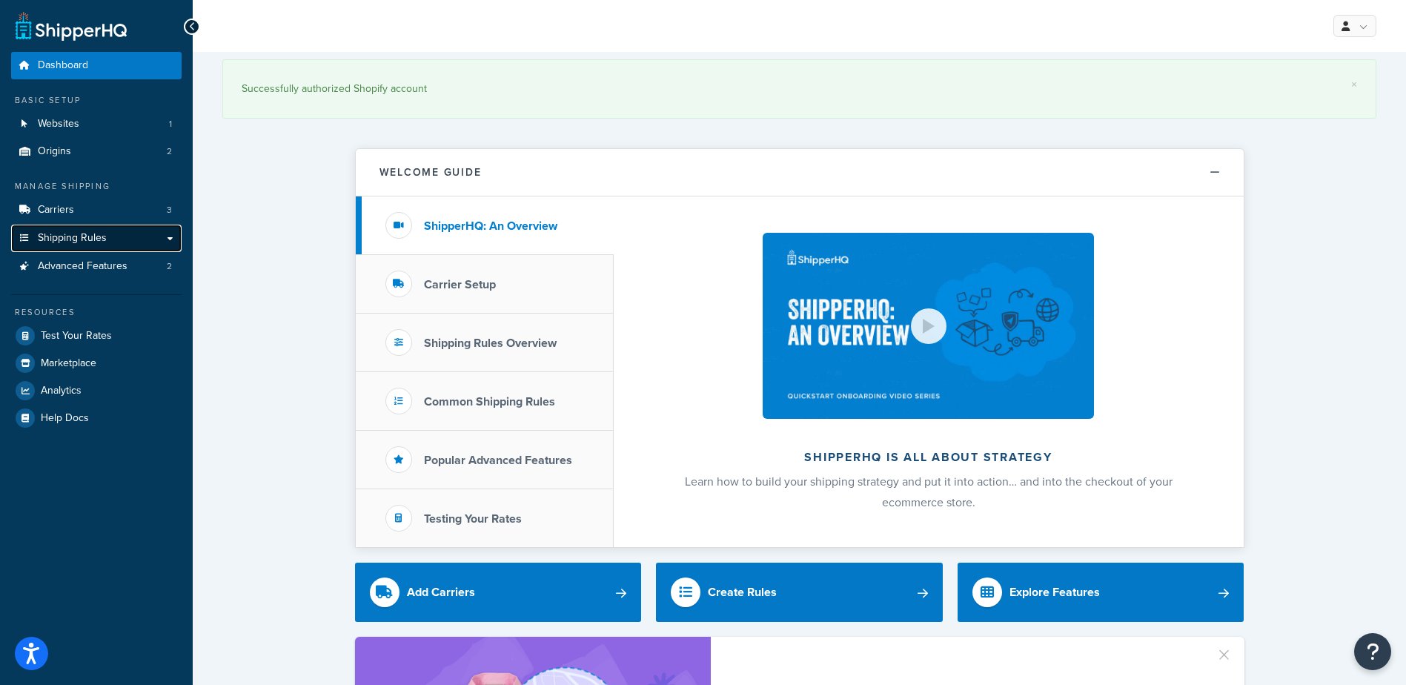
click at [91, 239] on span "Shipping Rules" at bounding box center [72, 238] width 69 height 13
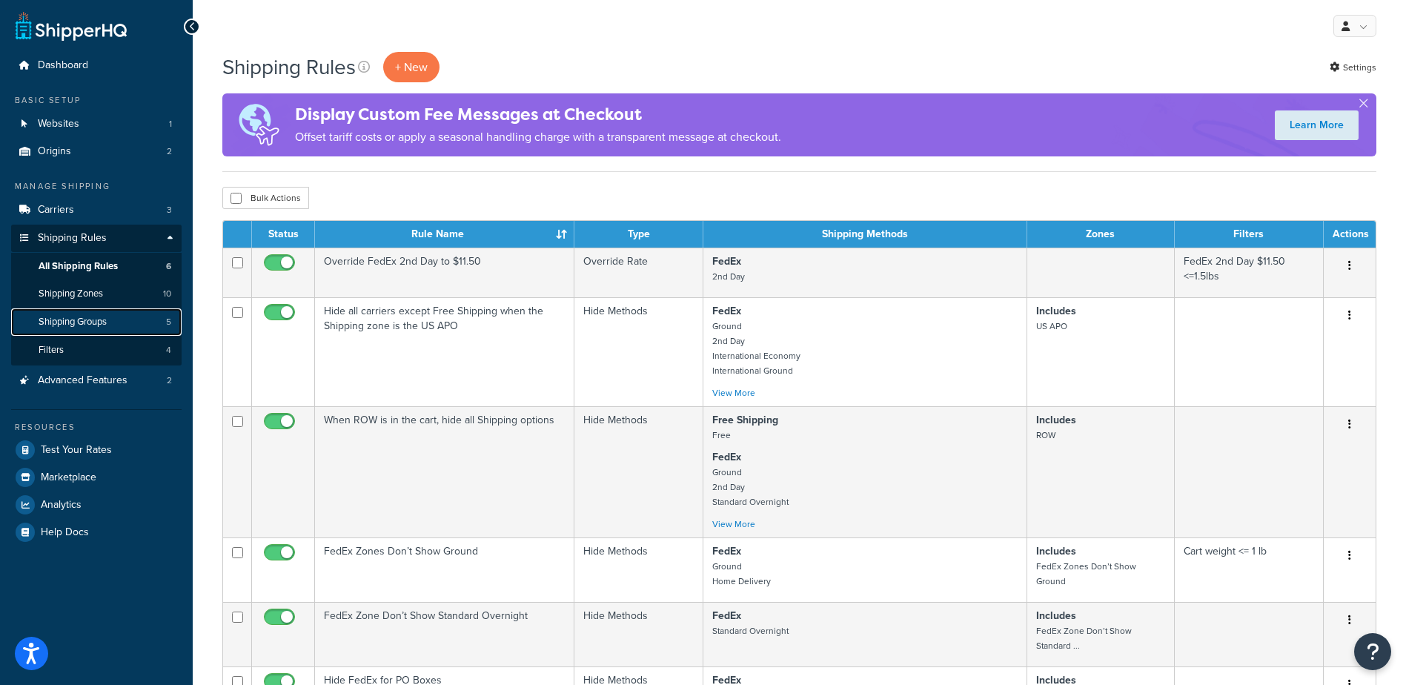
click at [80, 325] on span "Shipping Groups" at bounding box center [73, 322] width 68 height 13
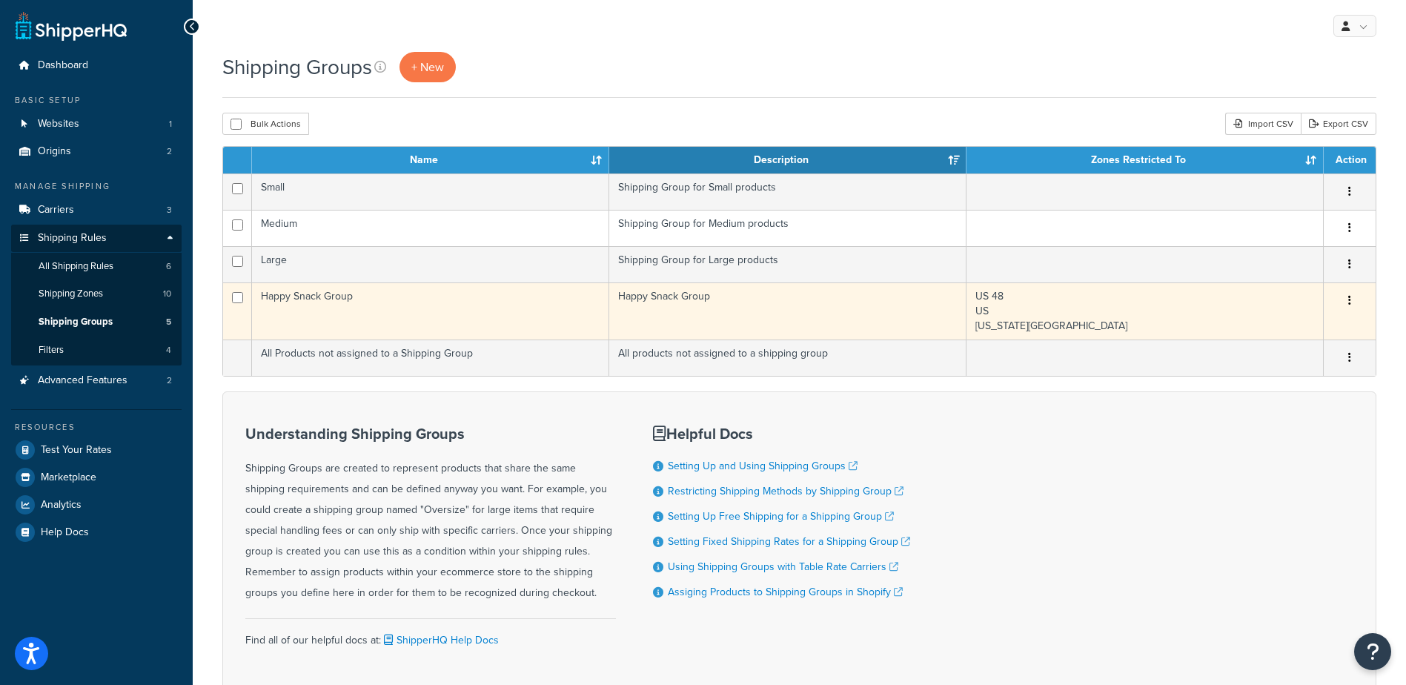
click at [384, 303] on td "Happy Snack Group" at bounding box center [430, 310] width 357 height 57
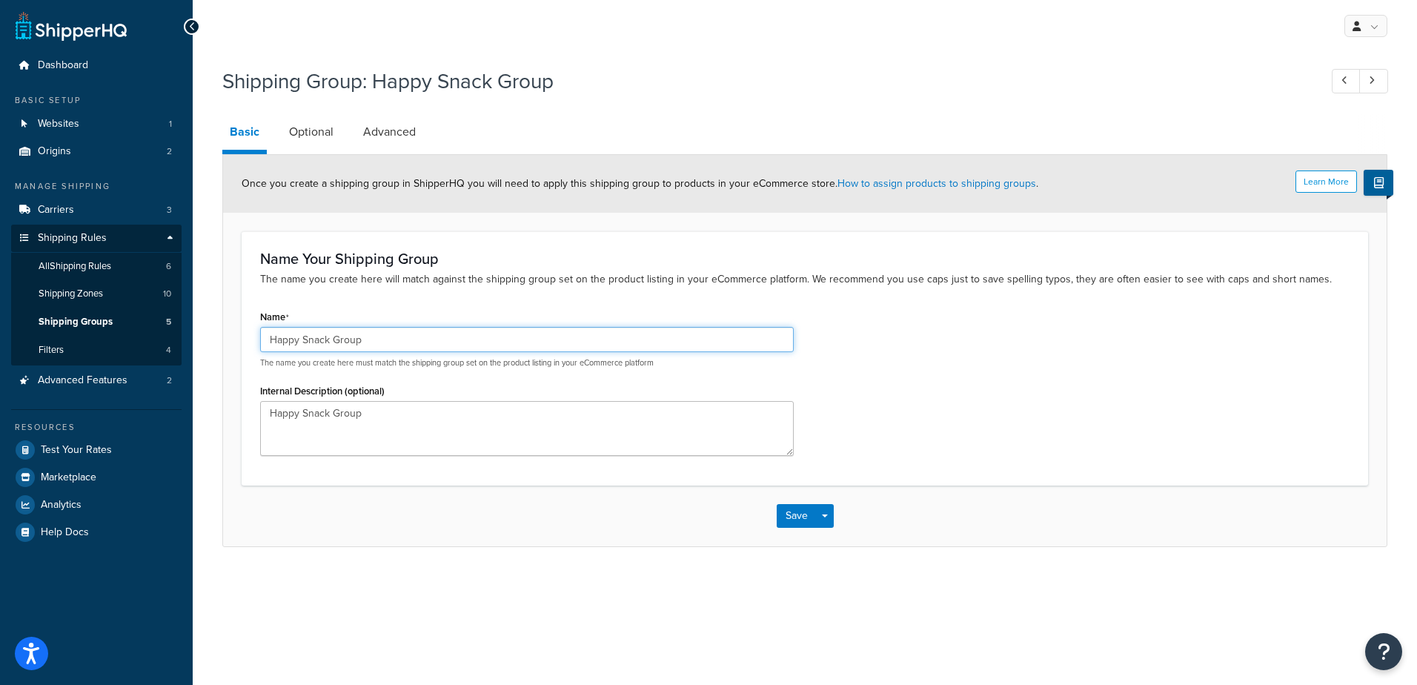
drag, startPoint x: 374, startPoint y: 340, endPoint x: 256, endPoint y: 343, distance: 117.9
click at [256, 343] on div "Name Happy Snack Group The name you create here must match the shipping group s…" at bounding box center [527, 386] width 556 height 160
click at [311, 128] on link "Optional" at bounding box center [311, 132] width 59 height 36
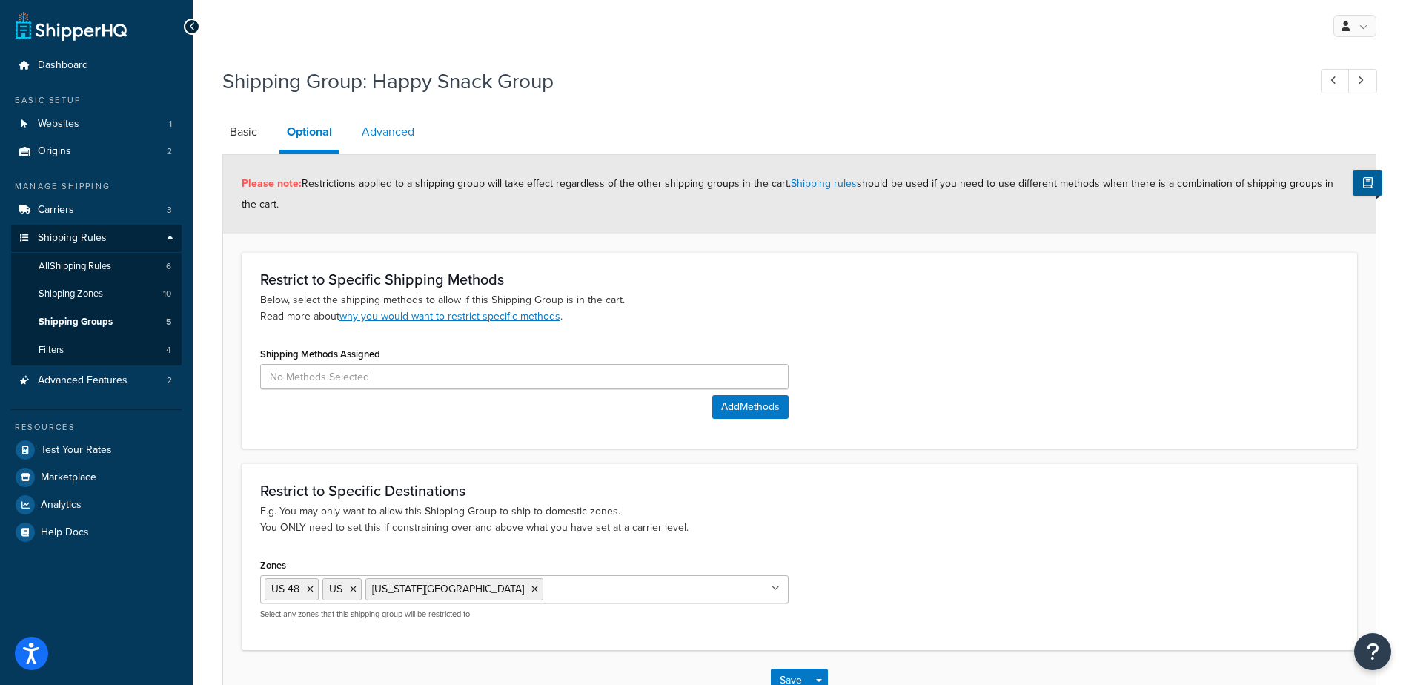
click at [386, 134] on link "Advanced" at bounding box center [387, 132] width 67 height 36
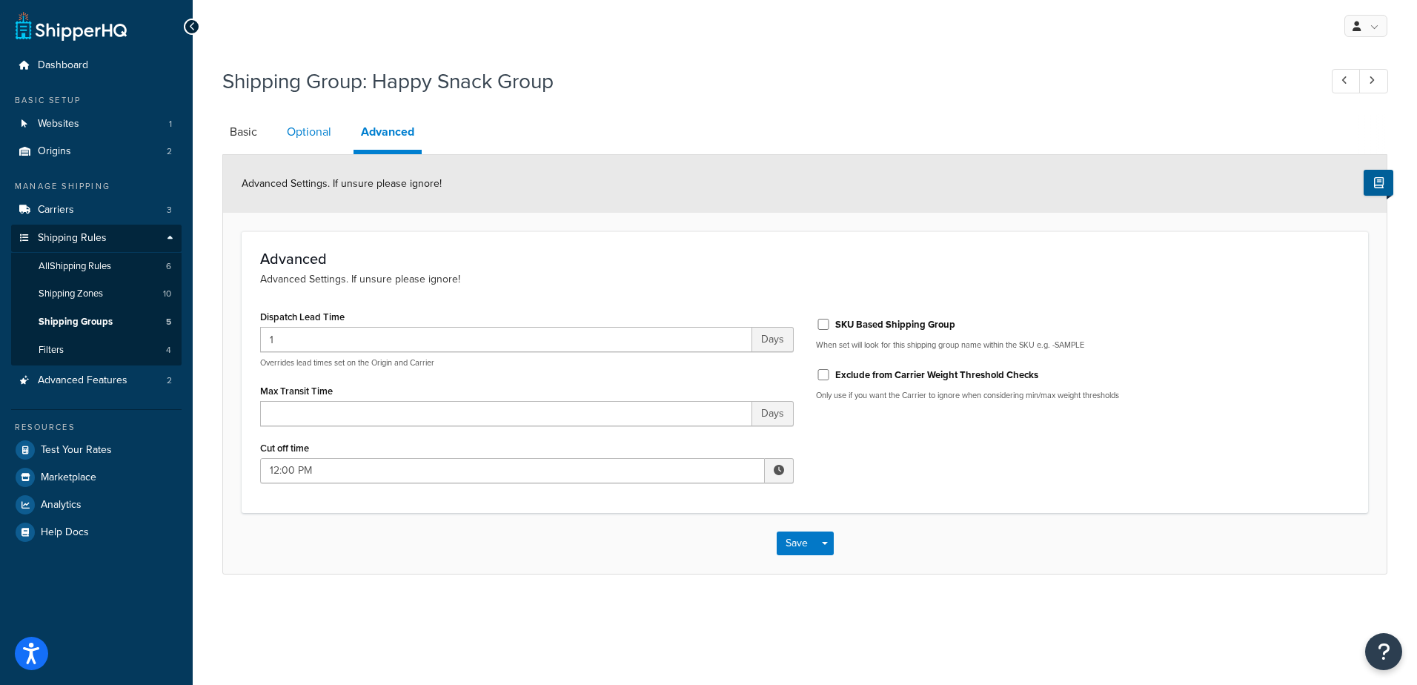
click at [314, 132] on link "Optional" at bounding box center [308, 132] width 59 height 36
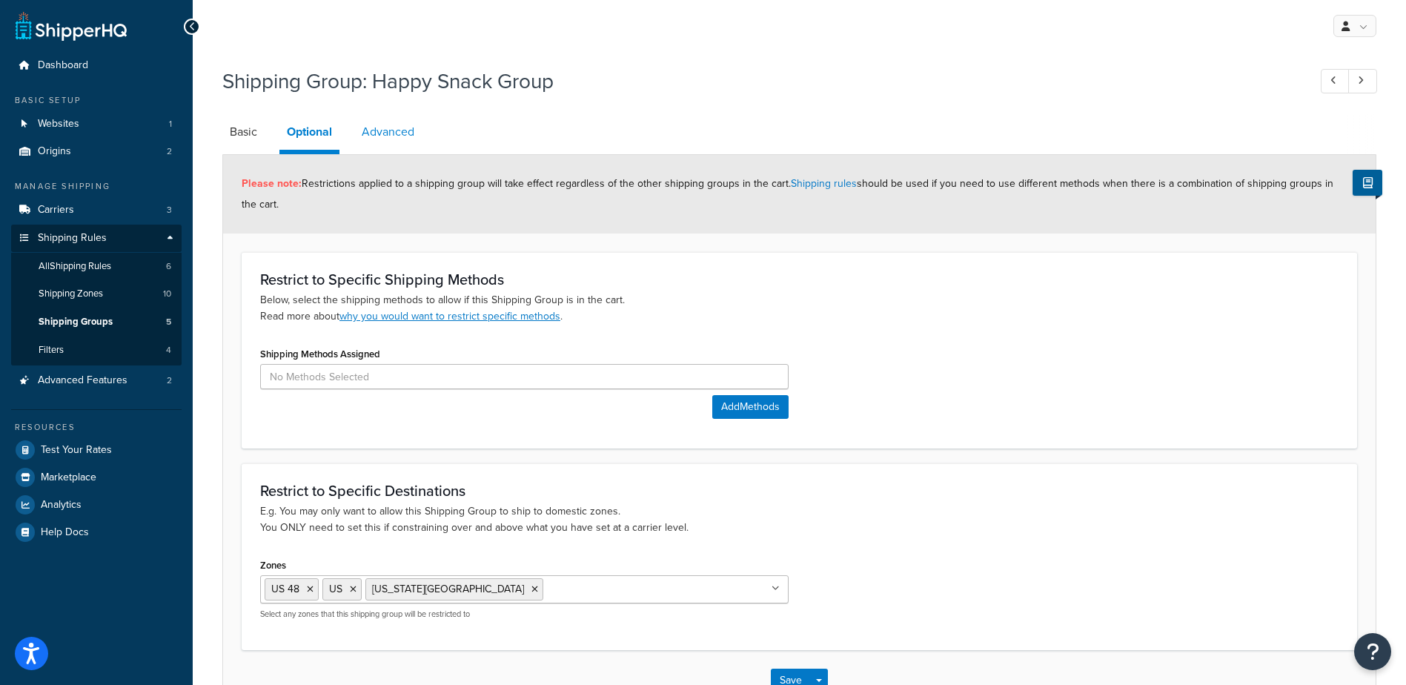
click at [386, 133] on link "Advanced" at bounding box center [387, 132] width 67 height 36
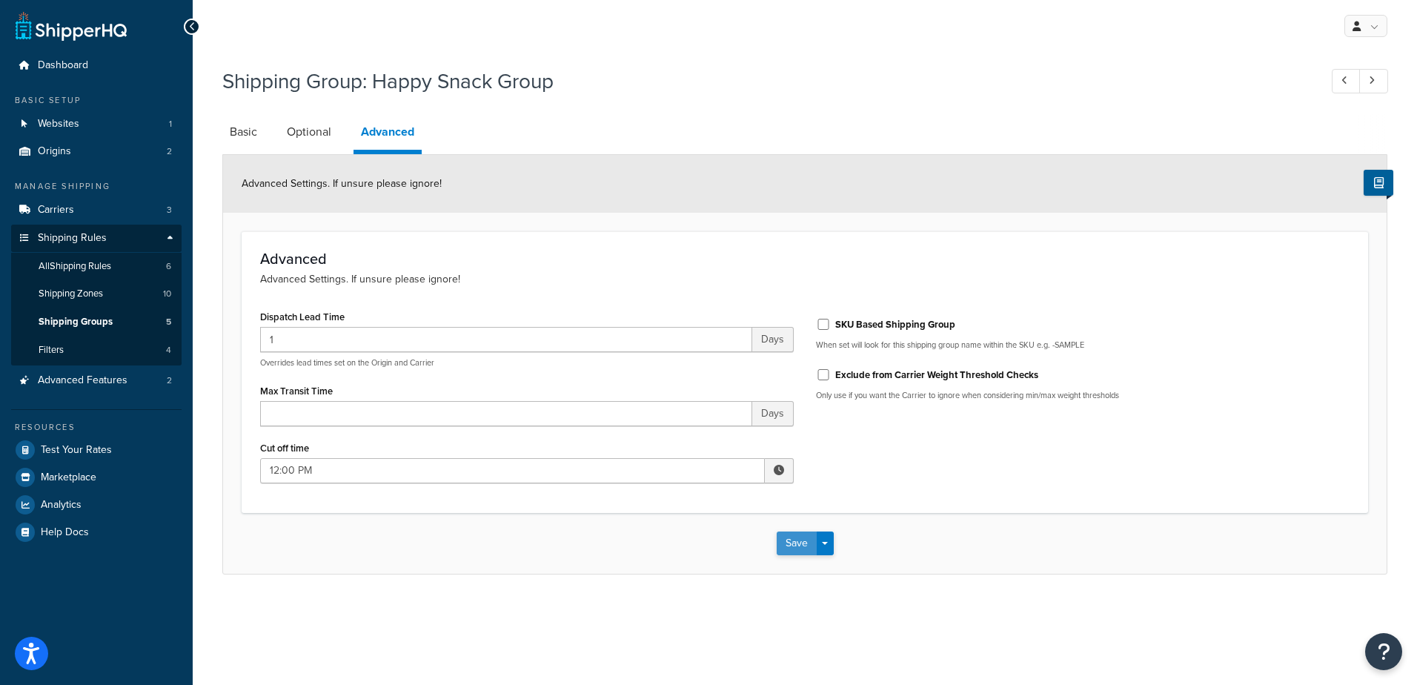
click at [800, 543] on button "Save" at bounding box center [797, 544] width 40 height 24
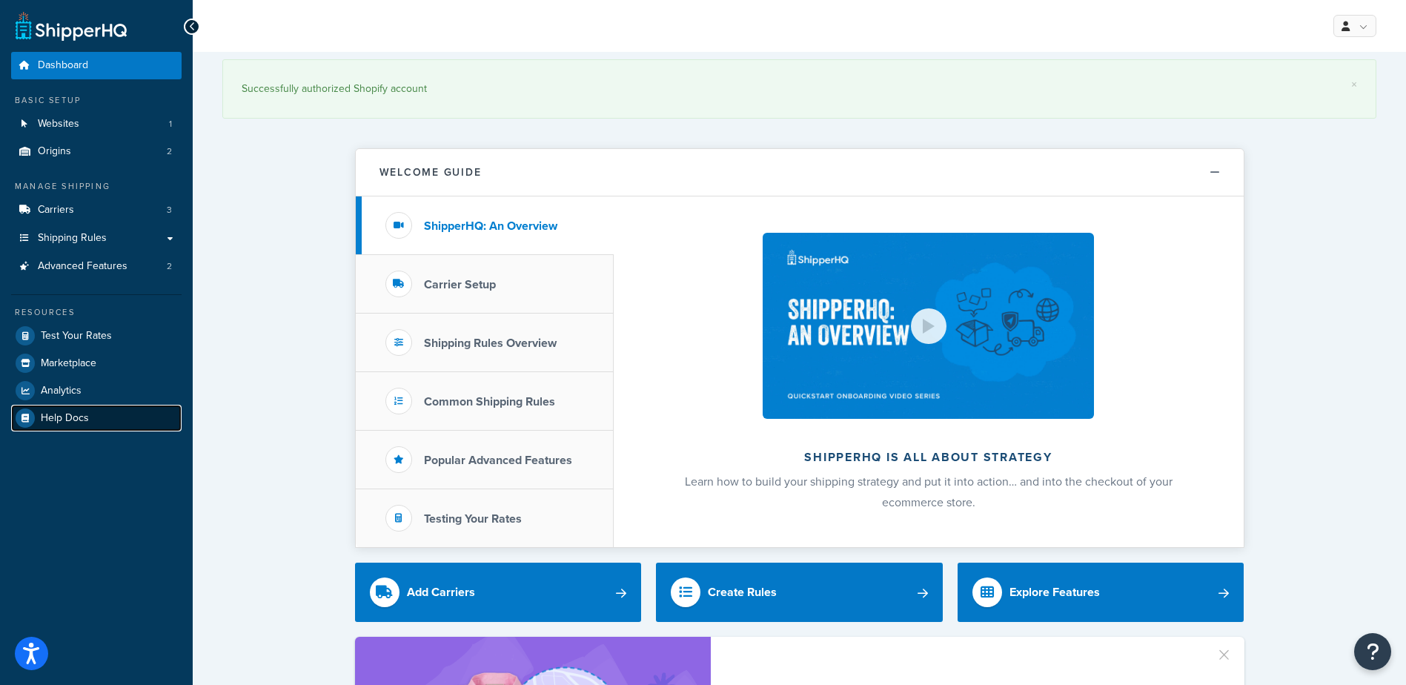
click at [85, 418] on span "Help Docs" at bounding box center [65, 418] width 48 height 13
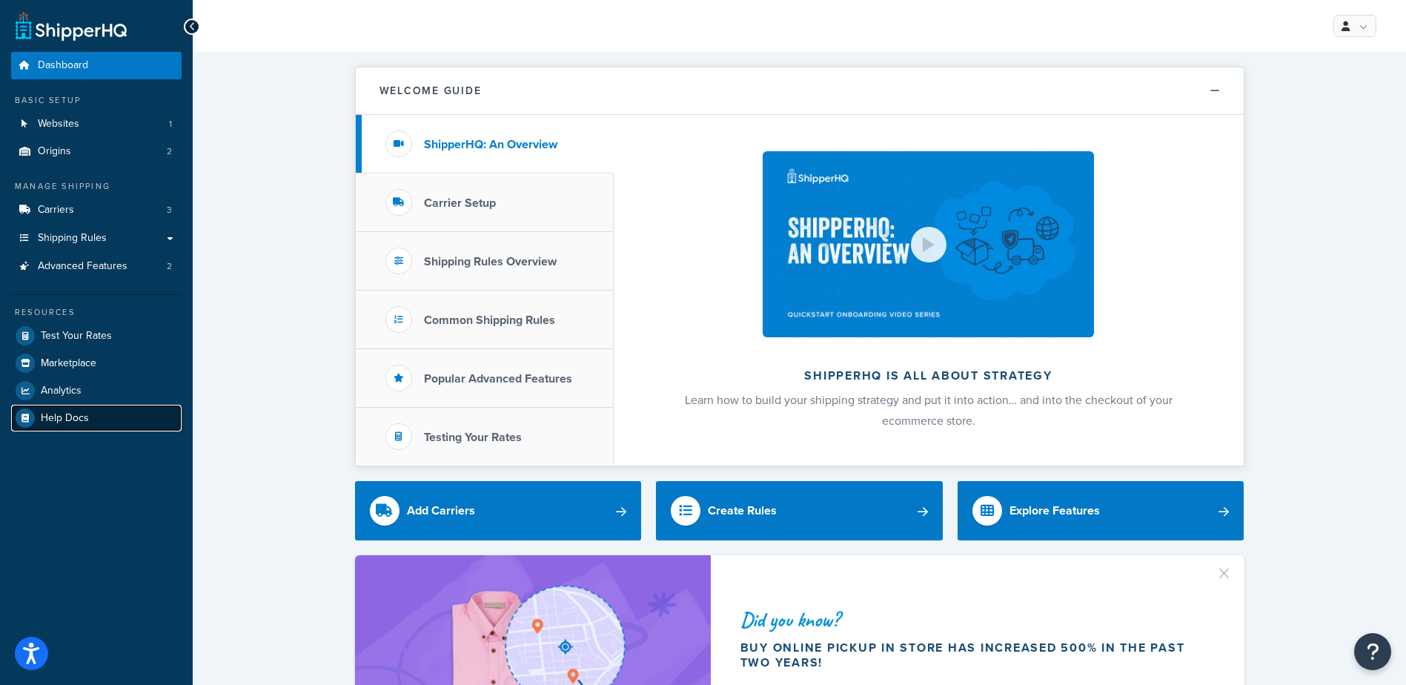
click at [113, 420] on link "Help Docs" at bounding box center [96, 418] width 171 height 27
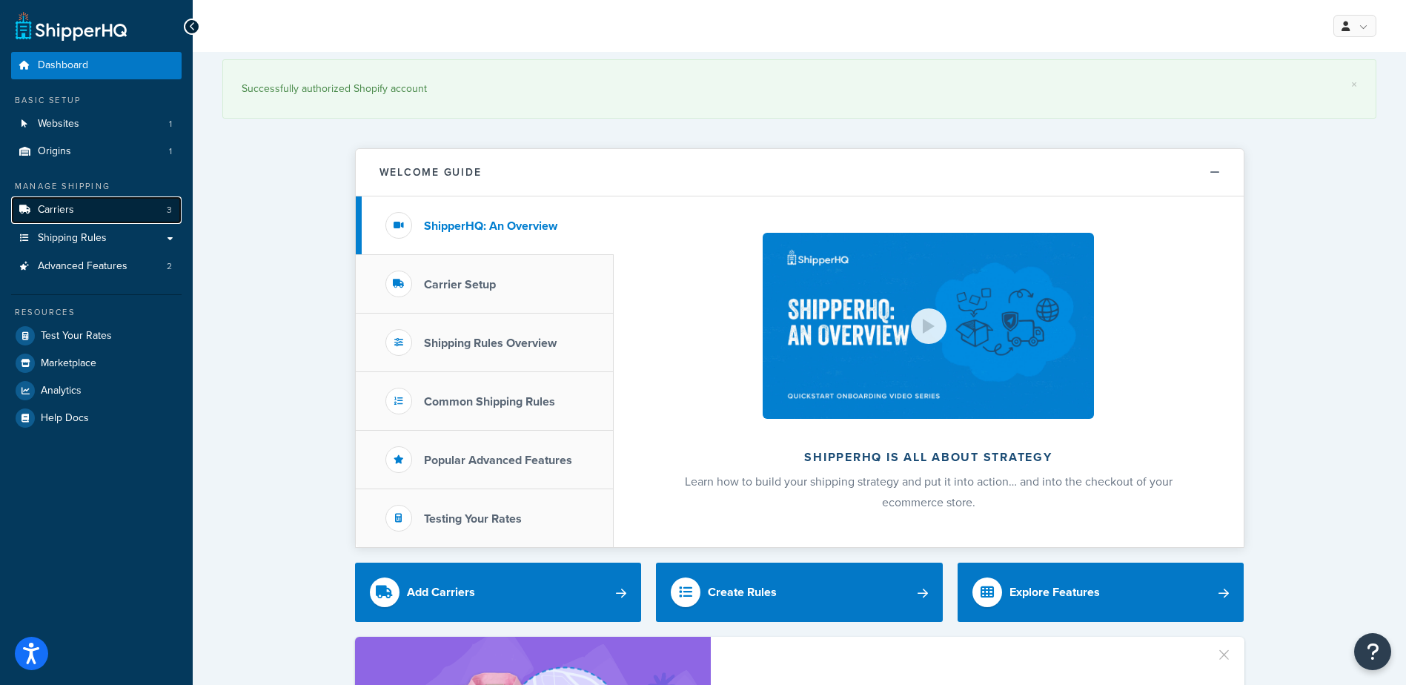
click at [56, 219] on link "Carriers 3" at bounding box center [96, 209] width 171 height 27
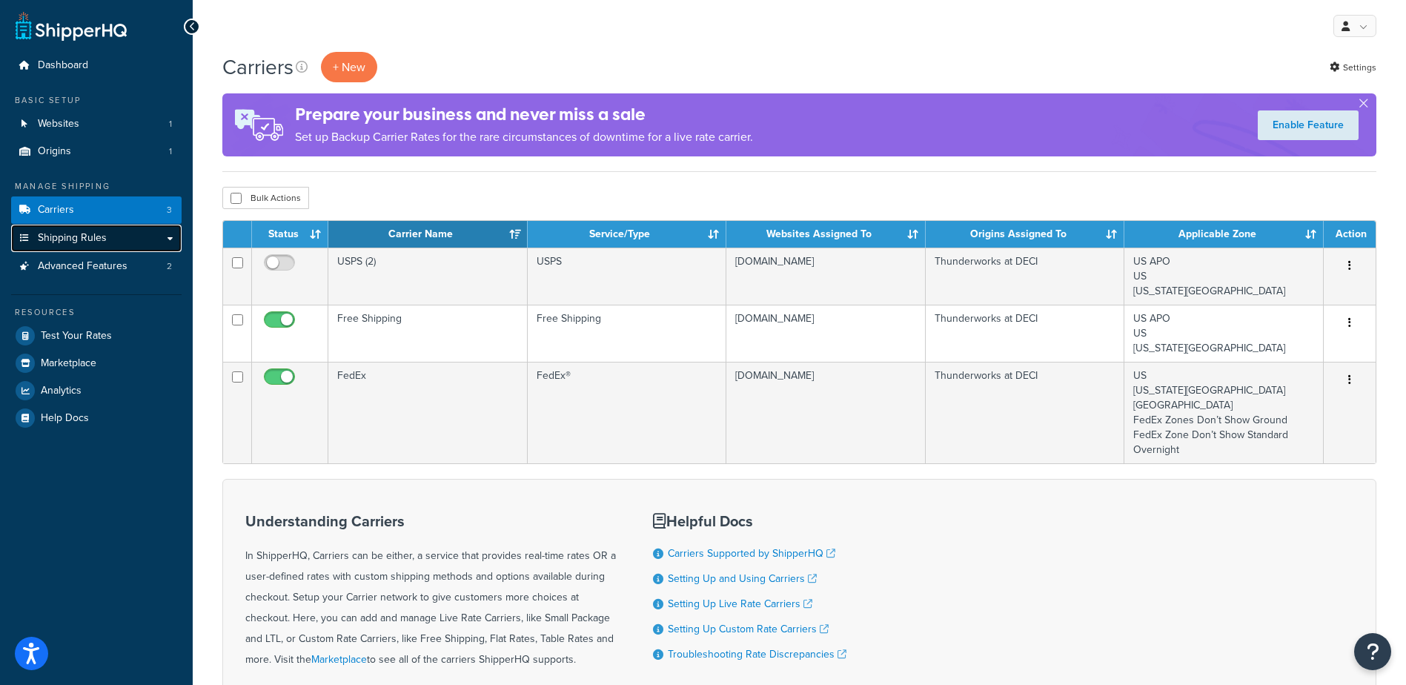
click at [59, 243] on span "Shipping Rules" at bounding box center [72, 238] width 69 height 13
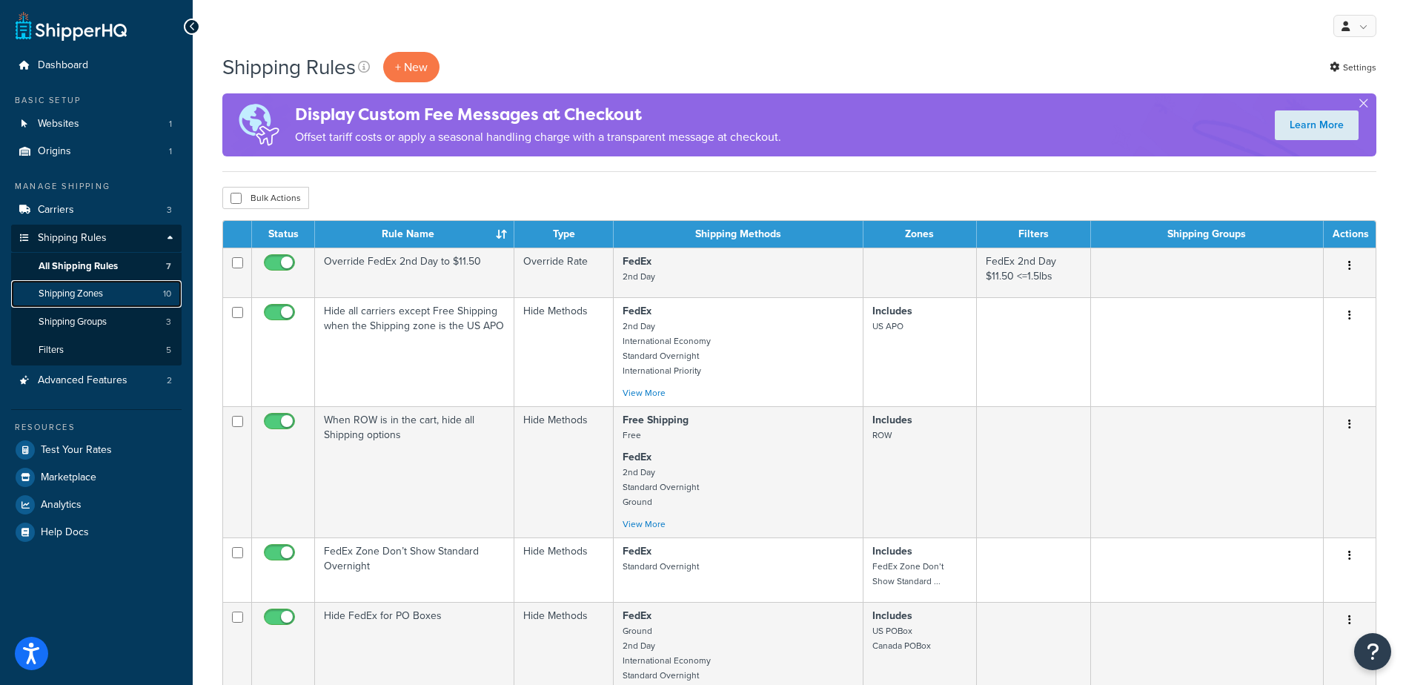
click at [75, 297] on span "Shipping Zones" at bounding box center [71, 294] width 64 height 13
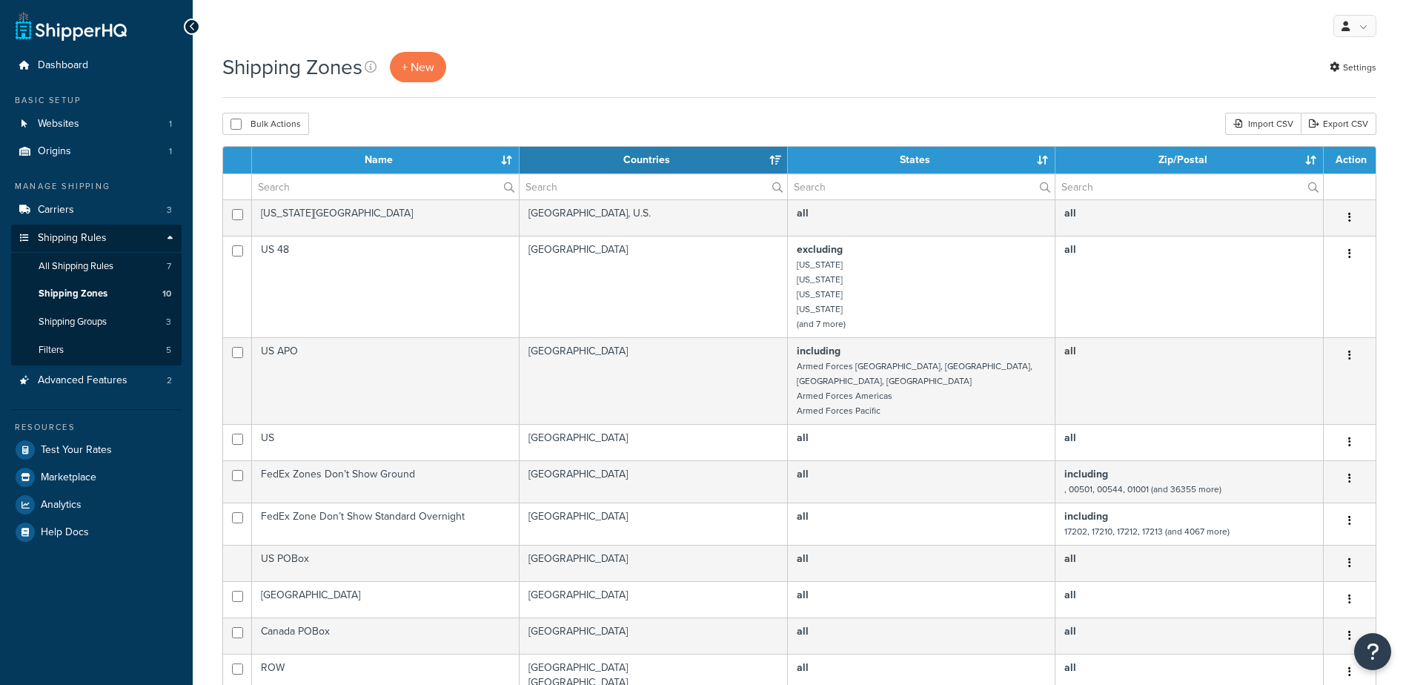
select select "15"
click at [67, 322] on span "Shipping Groups" at bounding box center [73, 322] width 68 height 13
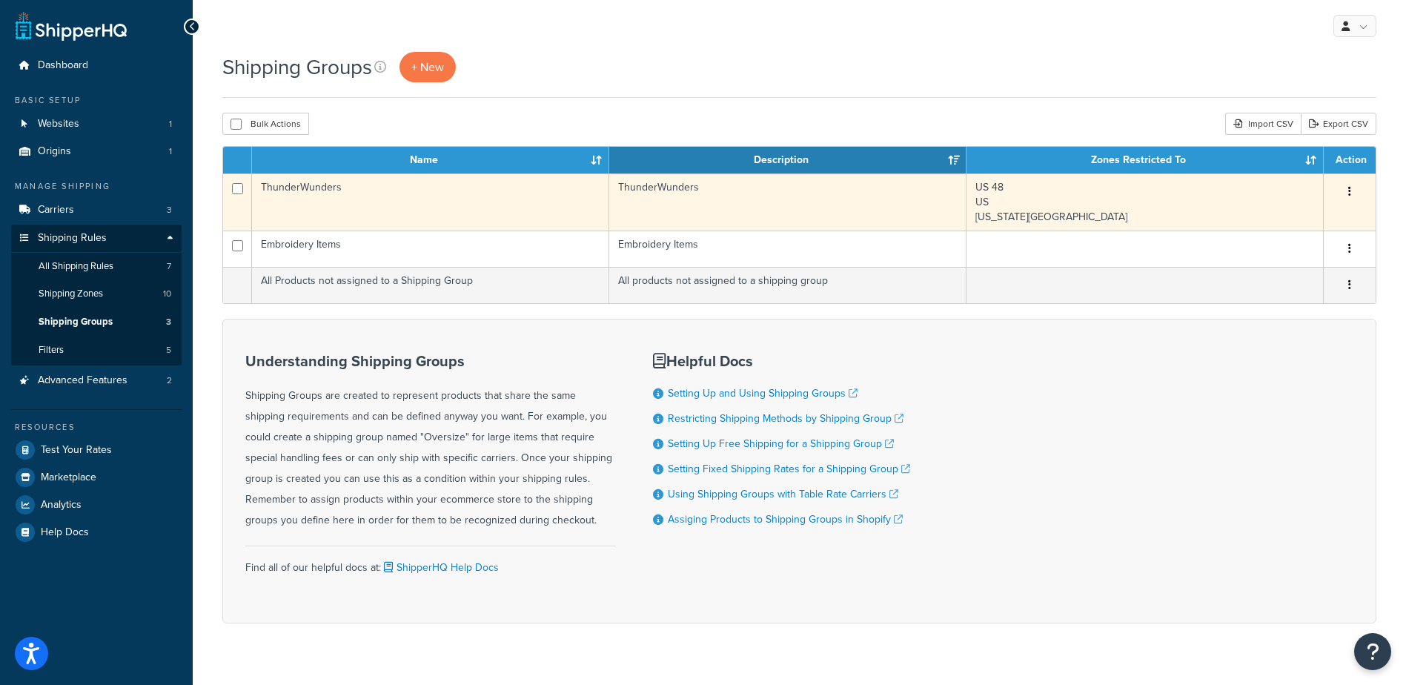
click at [1351, 189] on icon "button" at bounding box center [1350, 191] width 3 height 10
click at [1286, 213] on link "Edit" at bounding box center [1289, 222] width 117 height 30
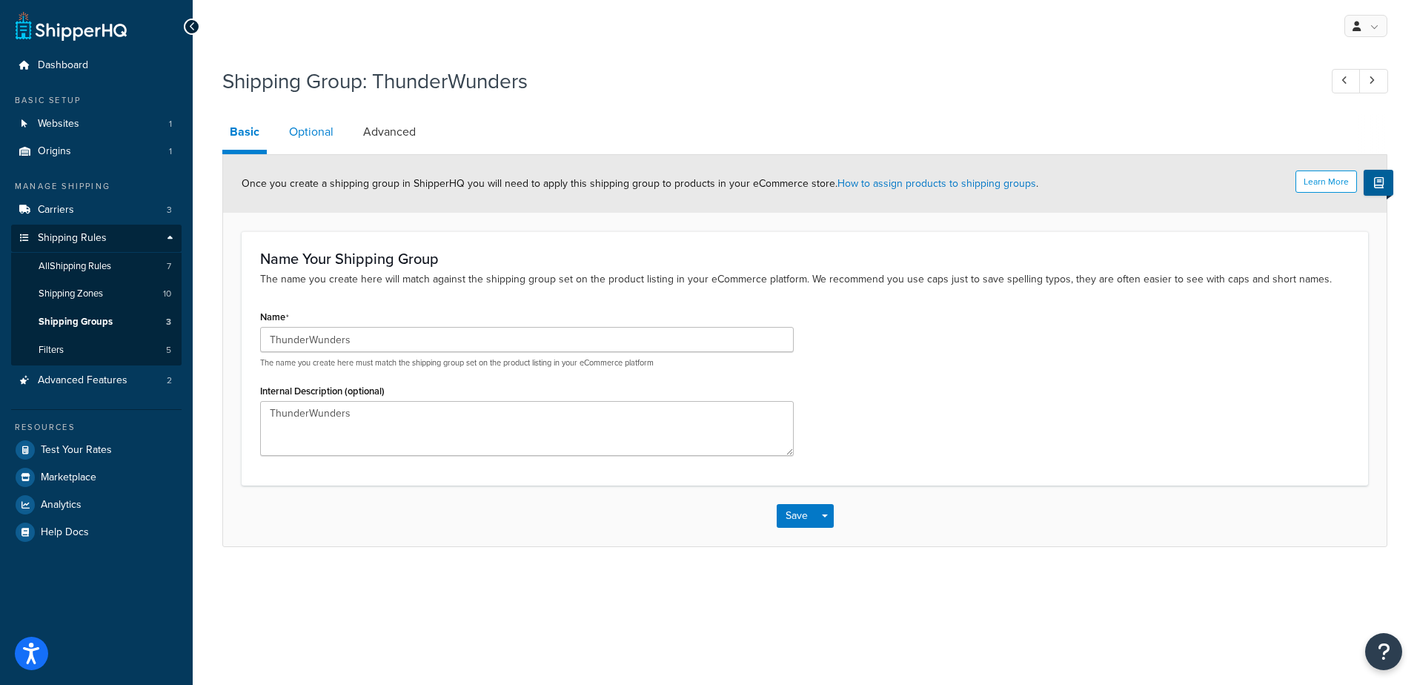
click at [300, 133] on link "Optional" at bounding box center [311, 132] width 59 height 36
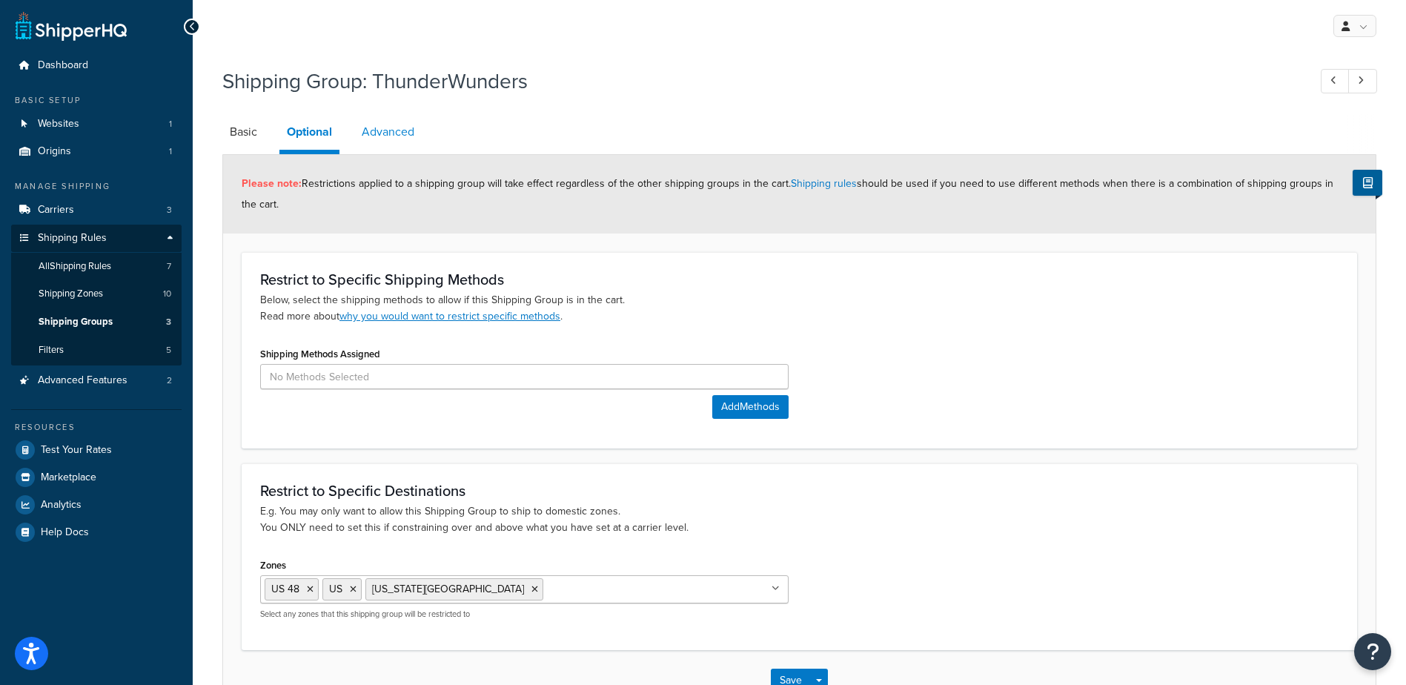
click at [388, 129] on link "Advanced" at bounding box center [387, 132] width 67 height 36
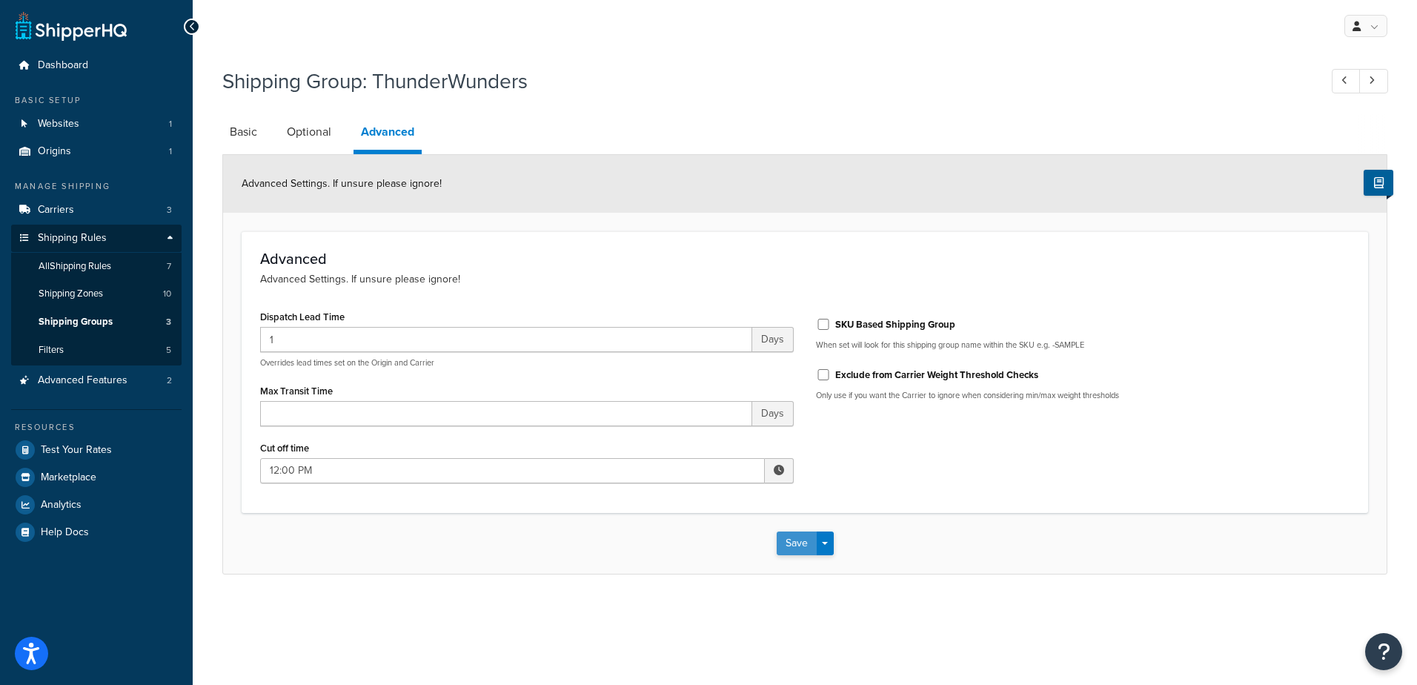
click at [795, 535] on button "Save" at bounding box center [797, 544] width 40 height 24
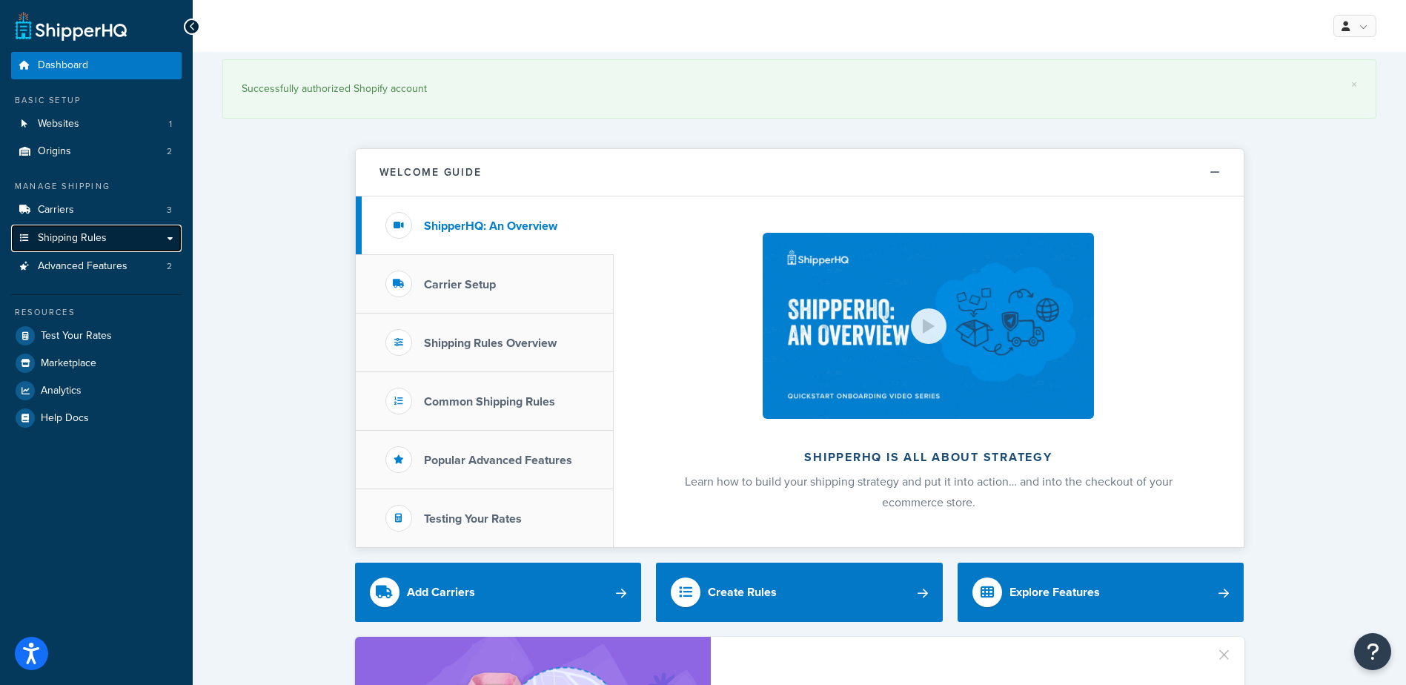
click at [82, 242] on span "Shipping Rules" at bounding box center [72, 238] width 69 height 13
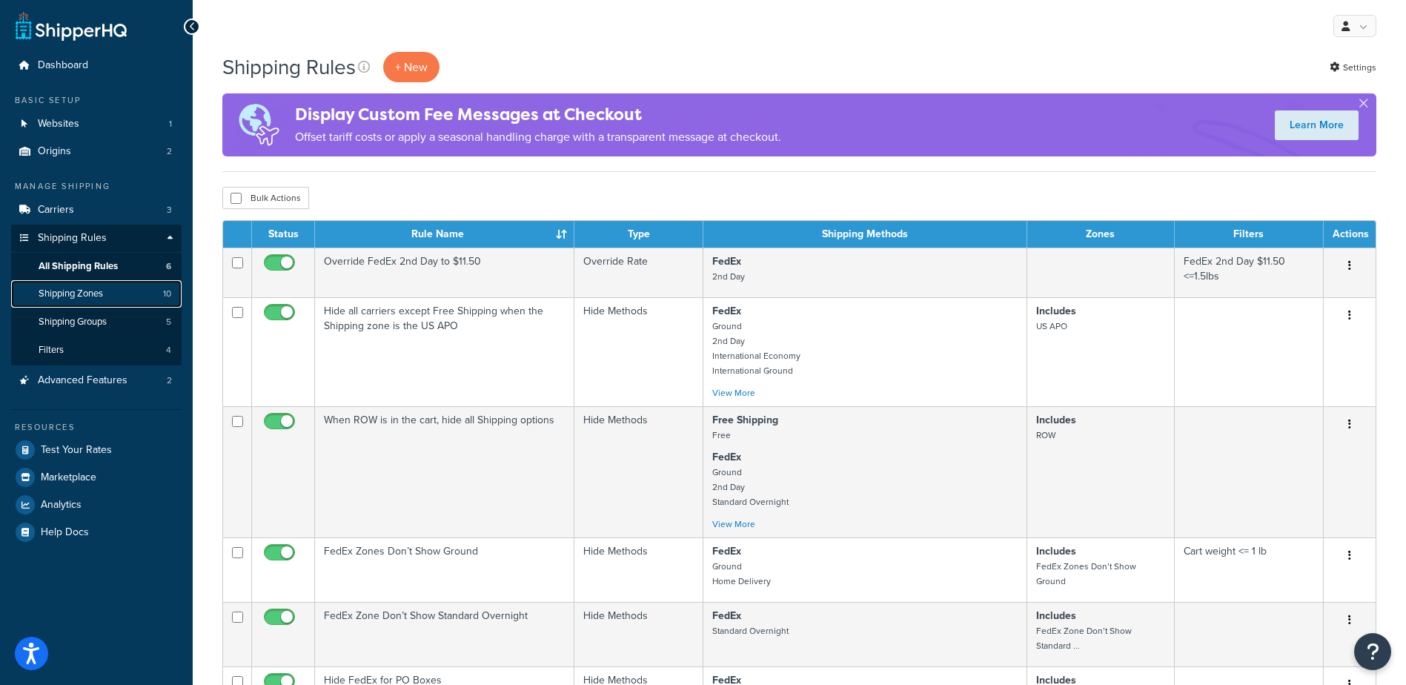
click at [78, 297] on span "Shipping Zones" at bounding box center [71, 294] width 64 height 13
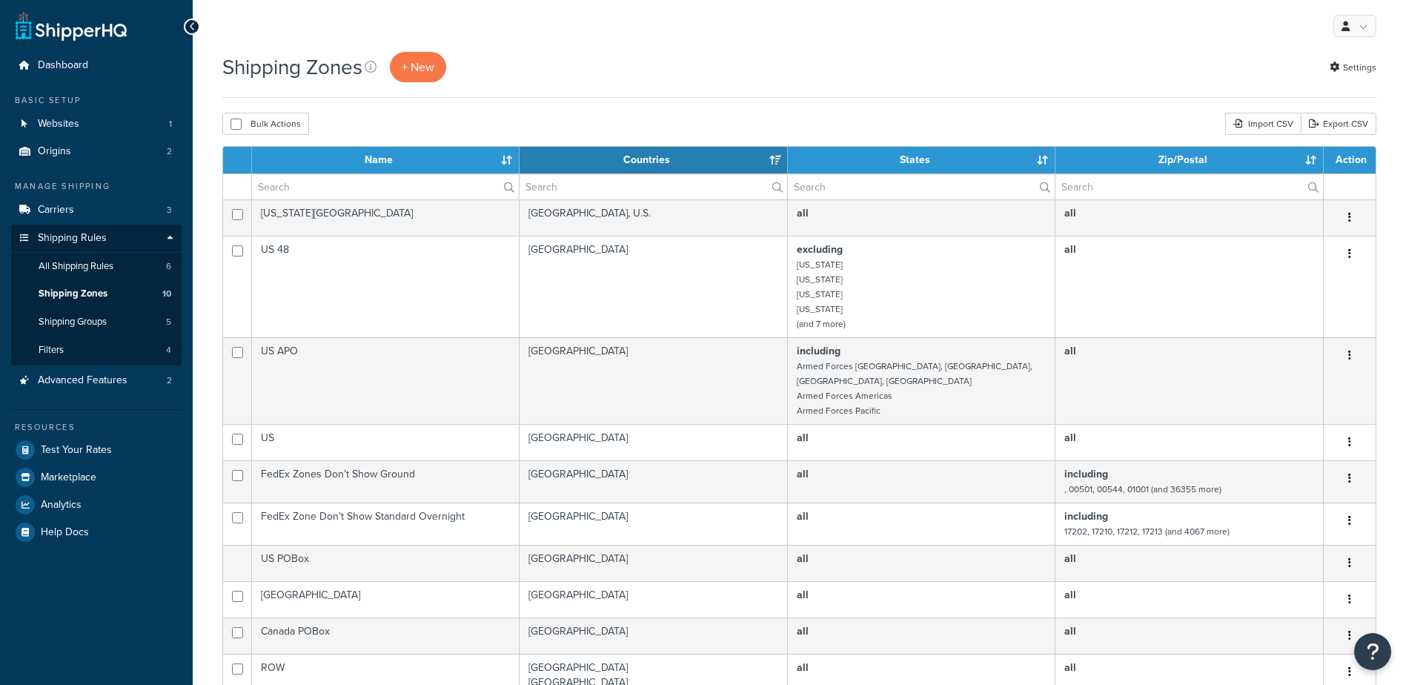
select select "15"
click at [128, 317] on link "Shipping Groups 5" at bounding box center [96, 321] width 171 height 27
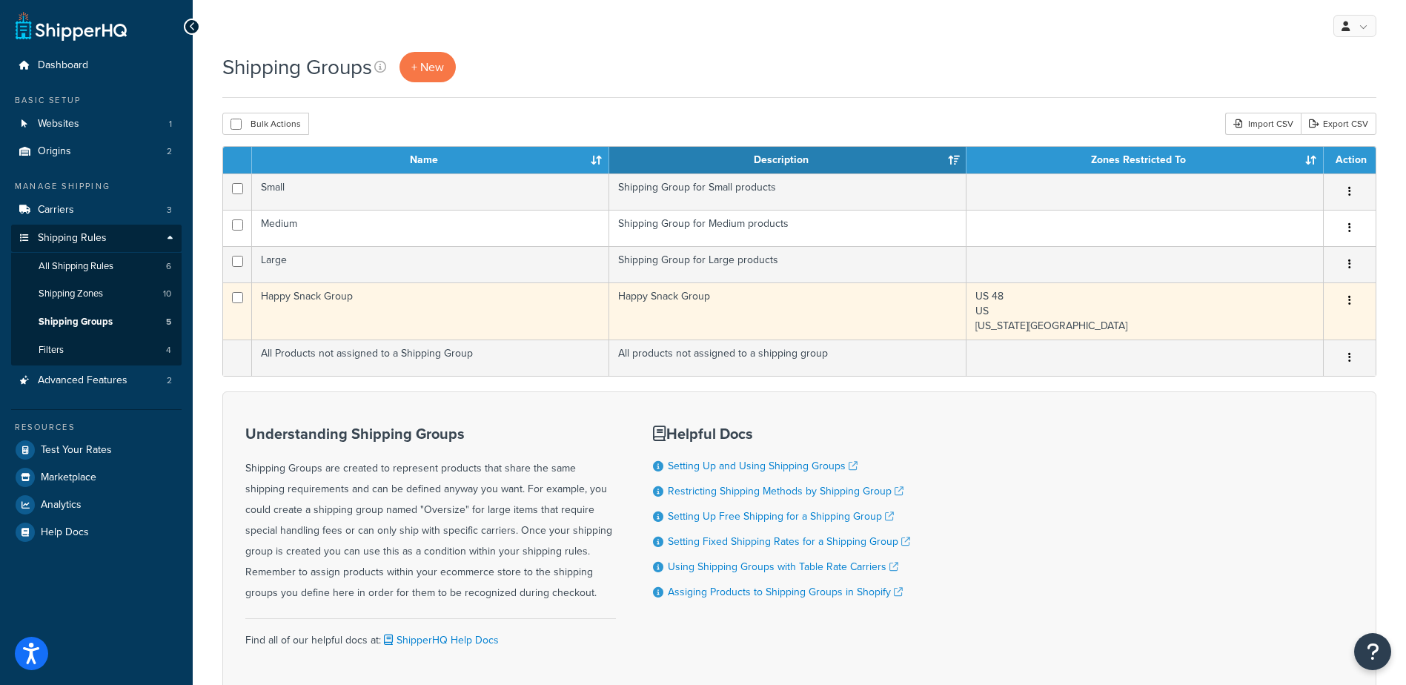
click at [1353, 300] on button "button" at bounding box center [1350, 301] width 21 height 24
click at [1248, 328] on icon at bounding box center [1245, 330] width 10 height 10
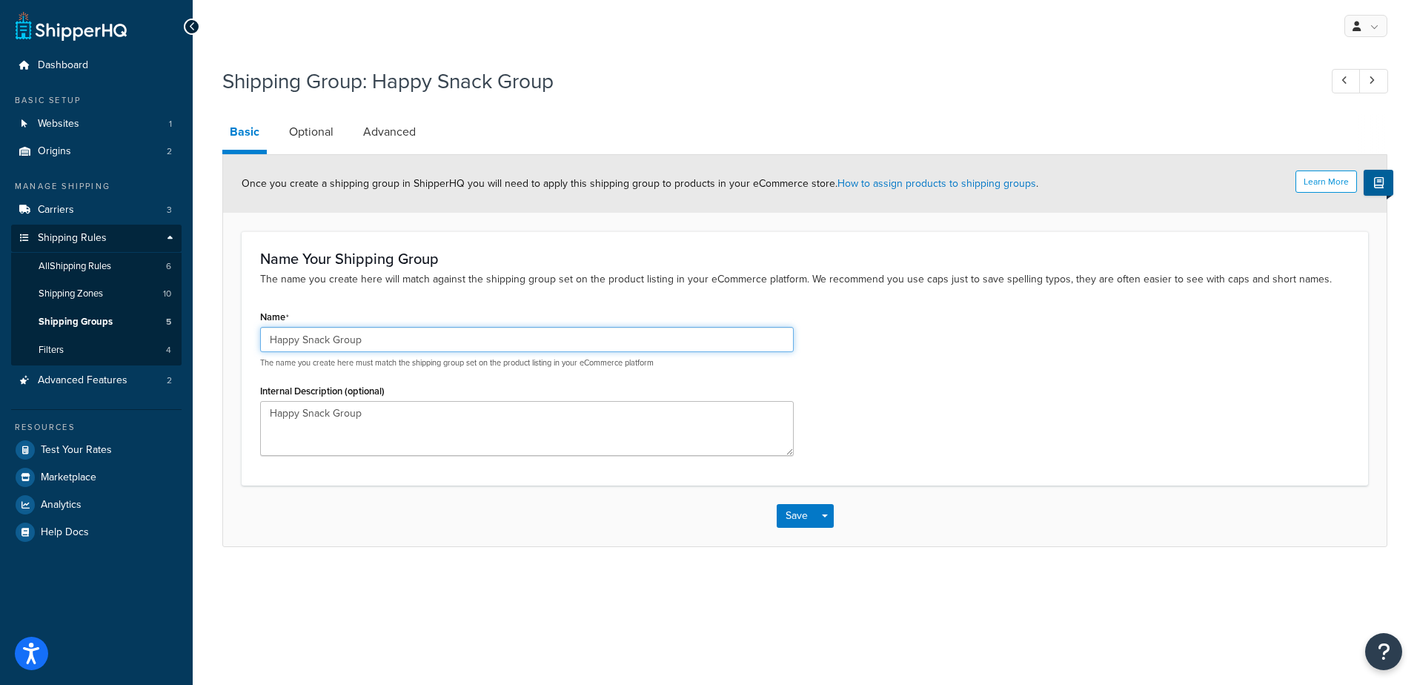
click at [372, 339] on input "Happy Snack Group" at bounding box center [527, 339] width 534 height 25
type input "Happy Snack"
click button "Save" at bounding box center [797, 516] width 40 height 24
click at [381, 420] on textarea "Happy Snack Group" at bounding box center [527, 428] width 534 height 55
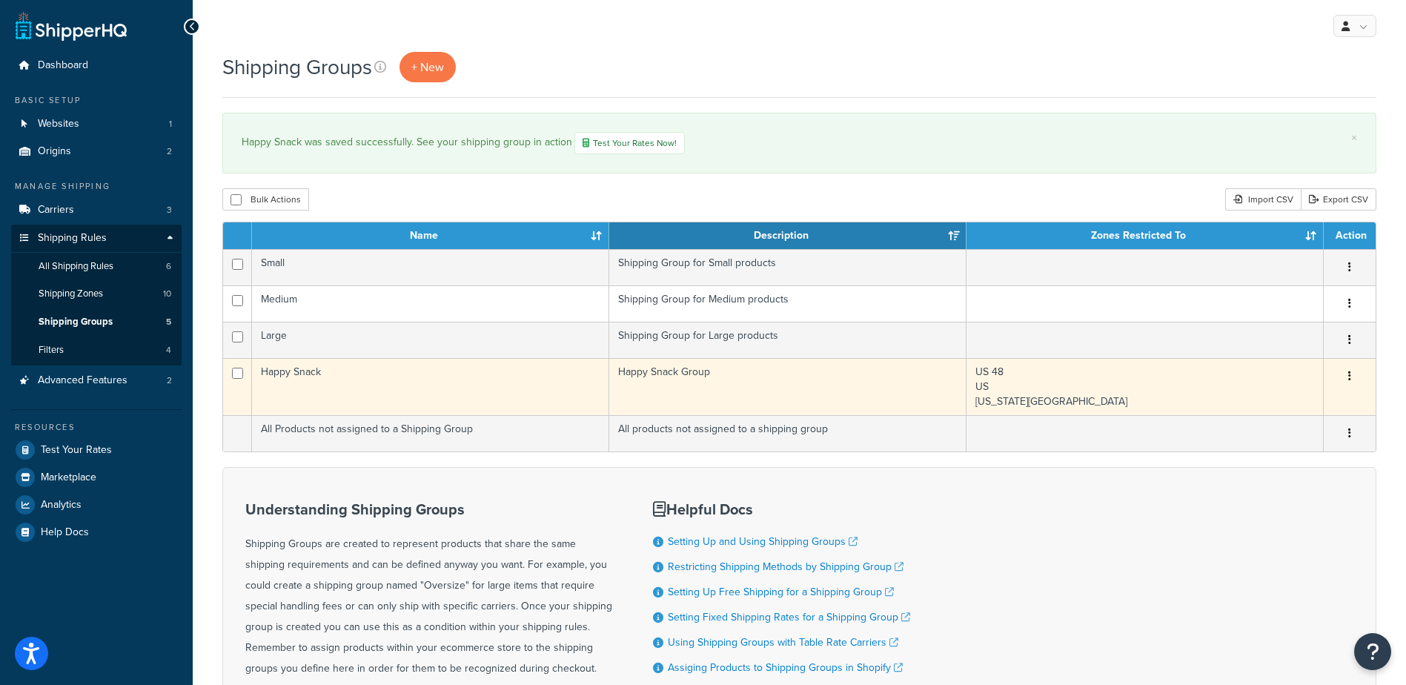
click at [433, 385] on td "Happy Snack" at bounding box center [430, 386] width 357 height 57
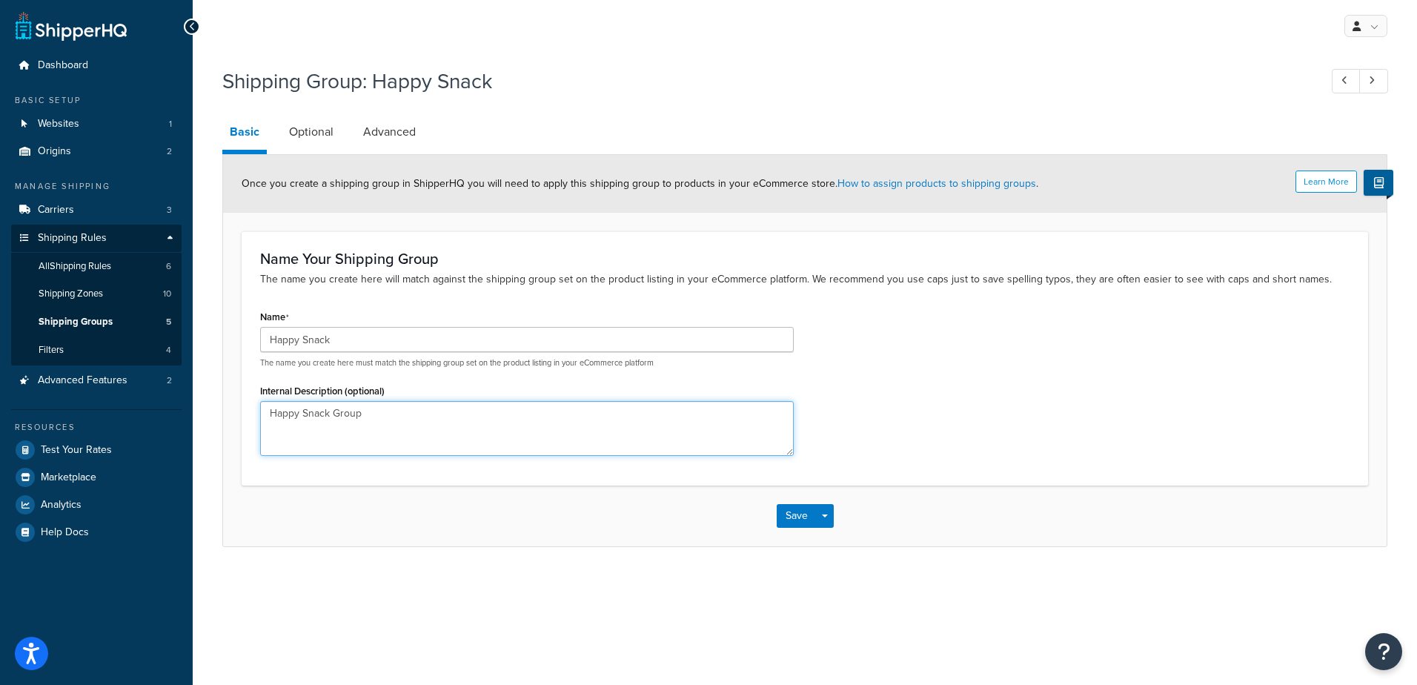
click at [368, 416] on textarea "Happy Snack Group" at bounding box center [527, 428] width 534 height 55
type textarea "Happy Snack"
click at [809, 523] on button "Save" at bounding box center [797, 516] width 40 height 24
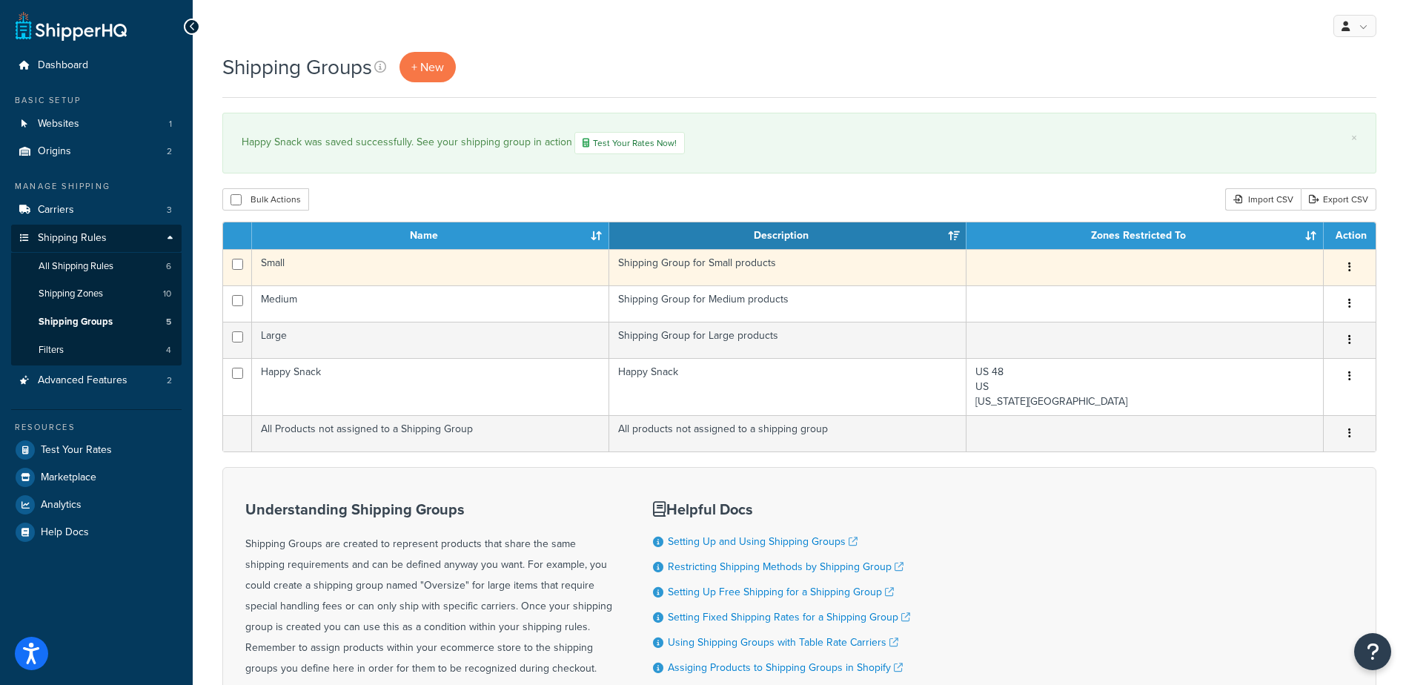
click at [1348, 262] on button "button" at bounding box center [1350, 268] width 21 height 24
click at [1266, 300] on link "Edit" at bounding box center [1289, 297] width 117 height 30
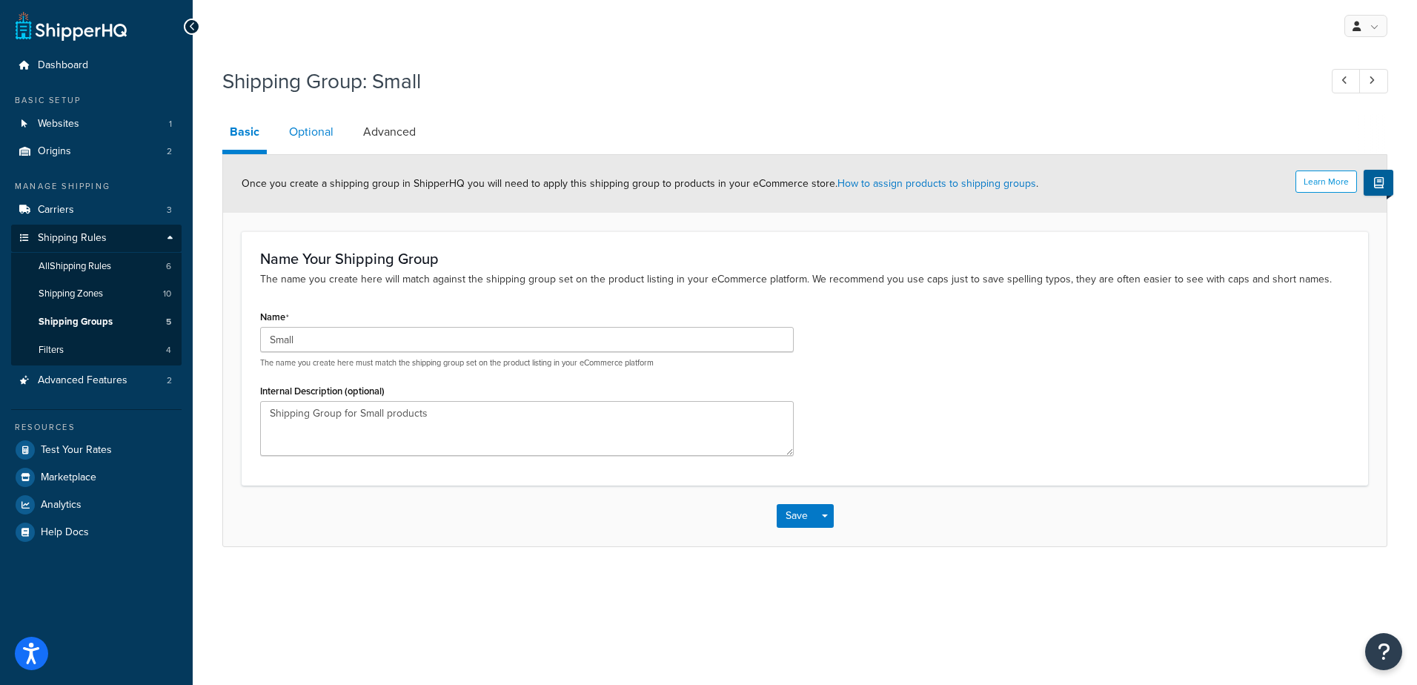
click at [289, 129] on link "Optional" at bounding box center [311, 132] width 59 height 36
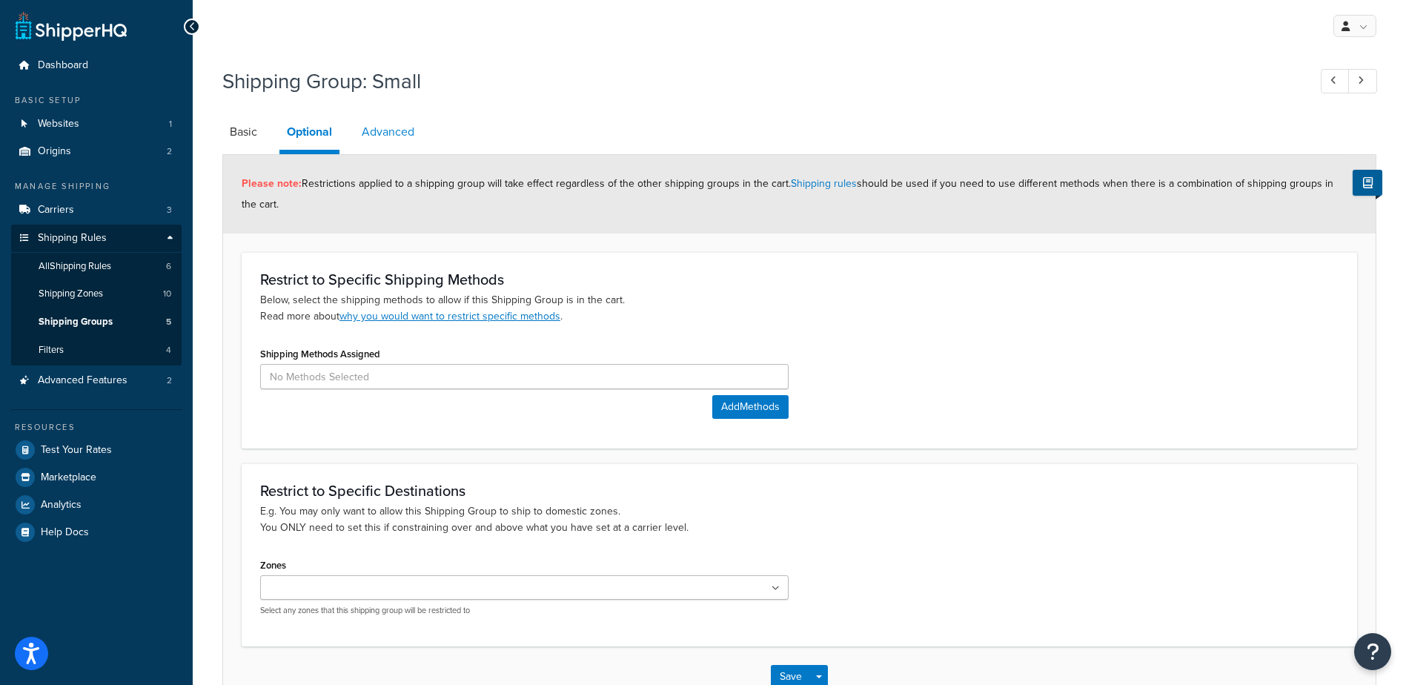
click at [393, 135] on link "Advanced" at bounding box center [387, 132] width 67 height 36
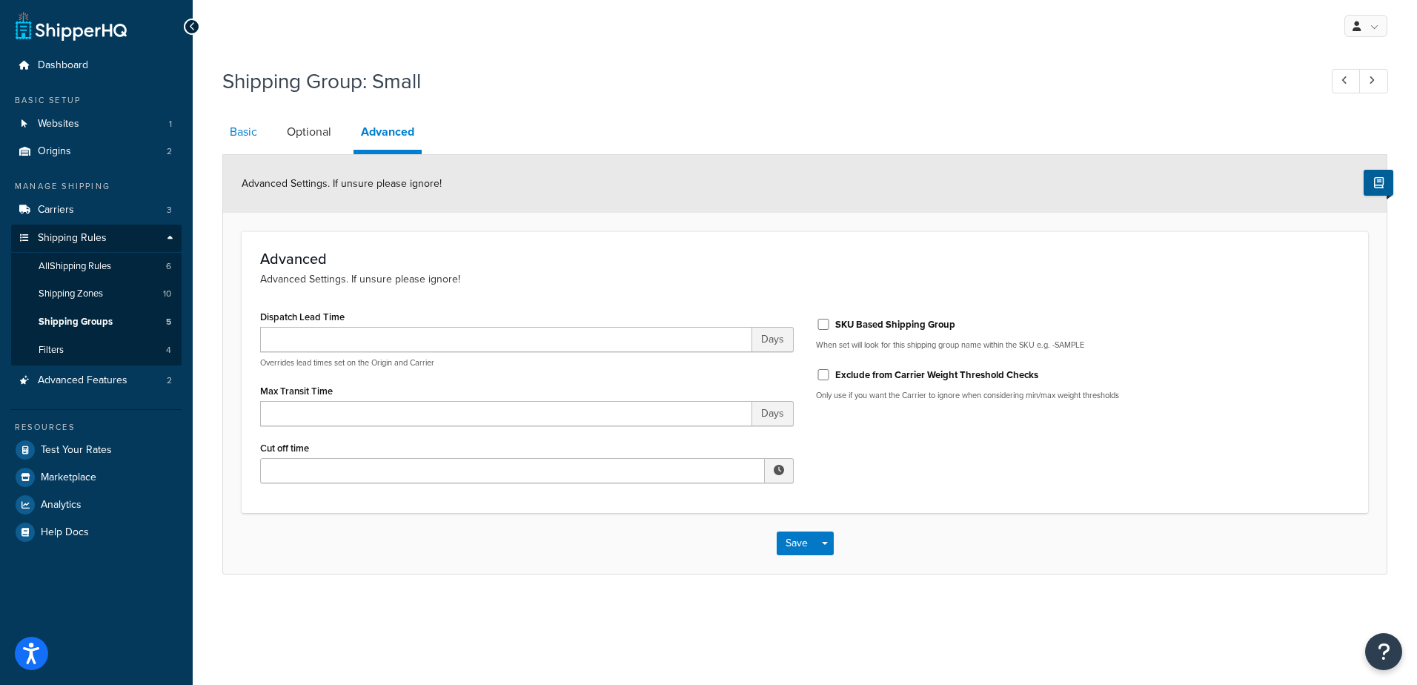
click at [241, 129] on link "Basic" at bounding box center [243, 132] width 42 height 36
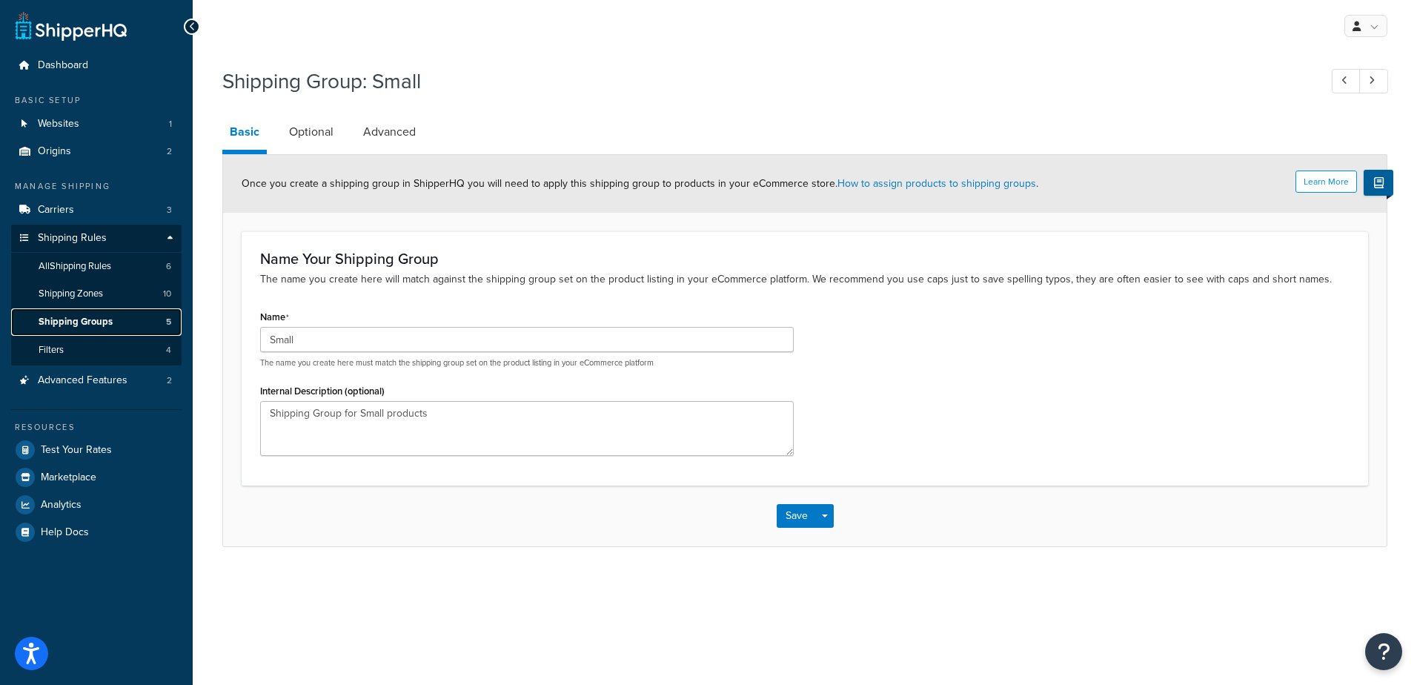
click at [103, 320] on span "Shipping Groups" at bounding box center [76, 322] width 74 height 13
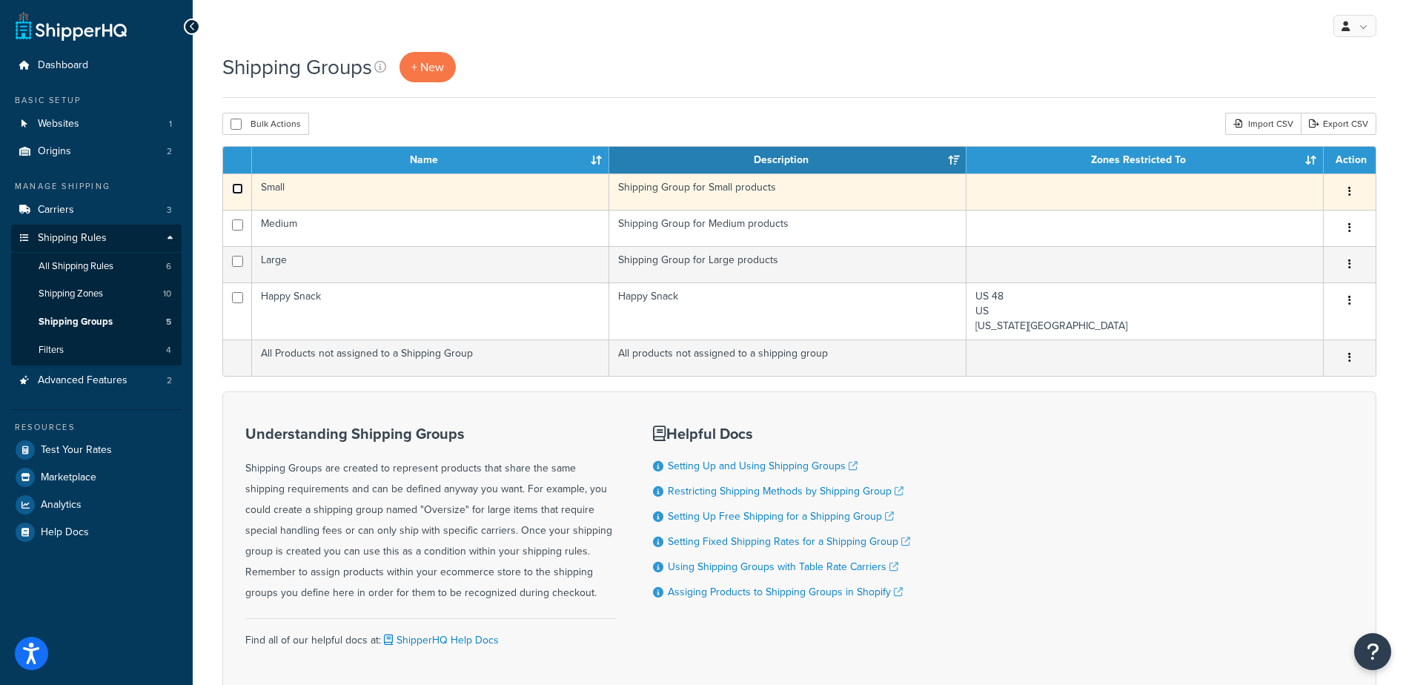
click at [239, 190] on input "checkbox" at bounding box center [237, 188] width 11 height 11
checkbox input "true"
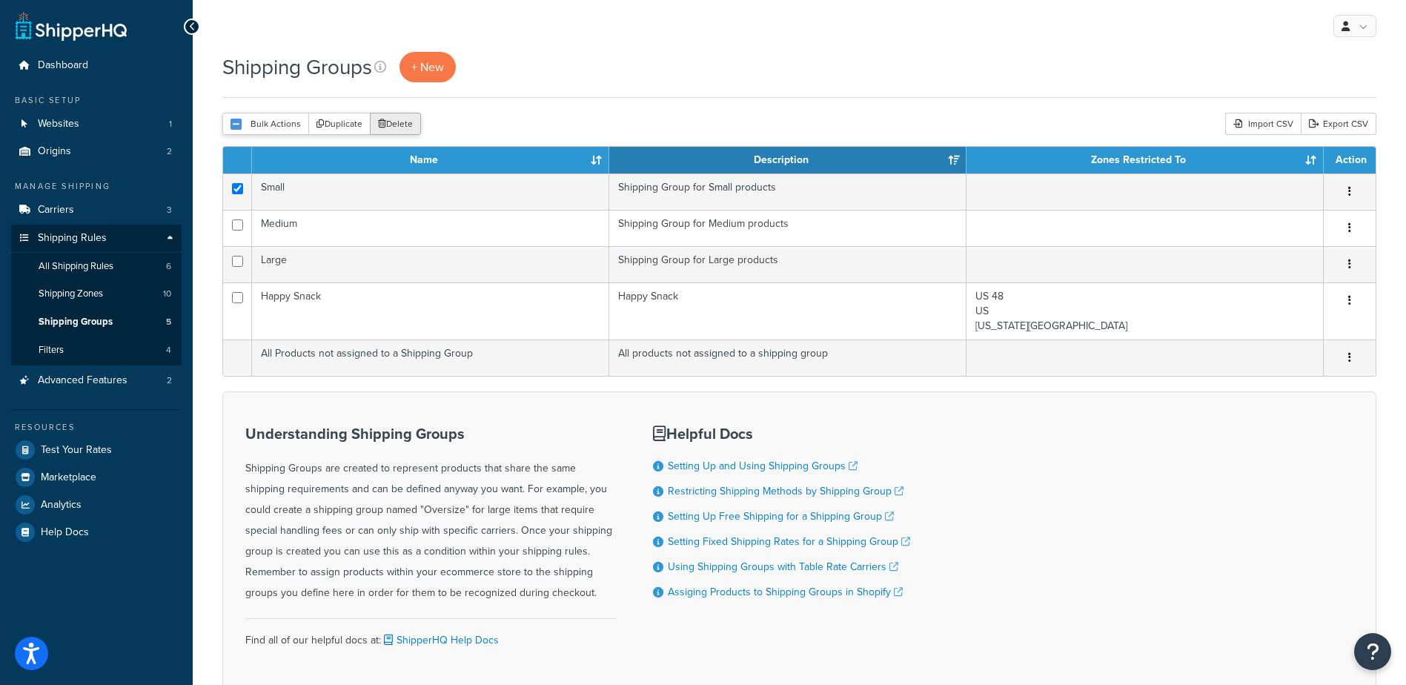
click at [397, 125] on button "Delete" at bounding box center [395, 124] width 51 height 22
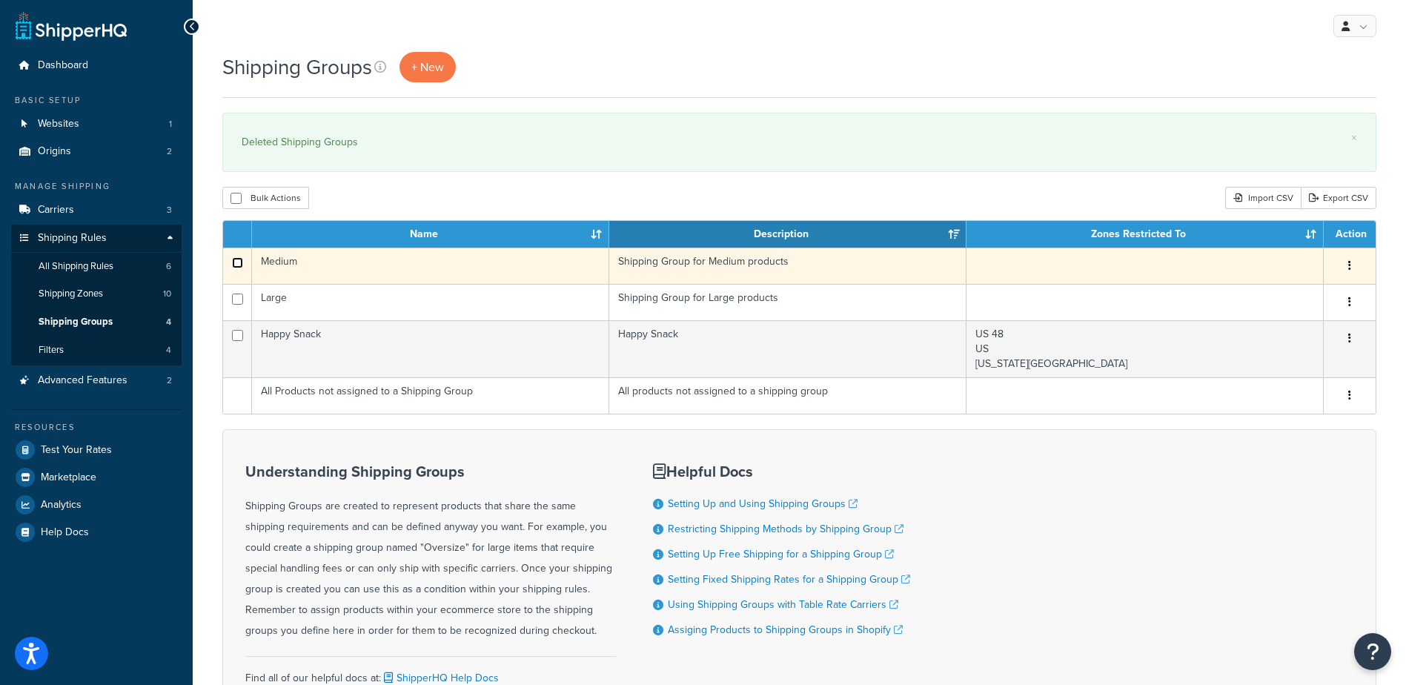
click at [232, 260] on input "checkbox" at bounding box center [237, 262] width 11 height 11
checkbox input "true"
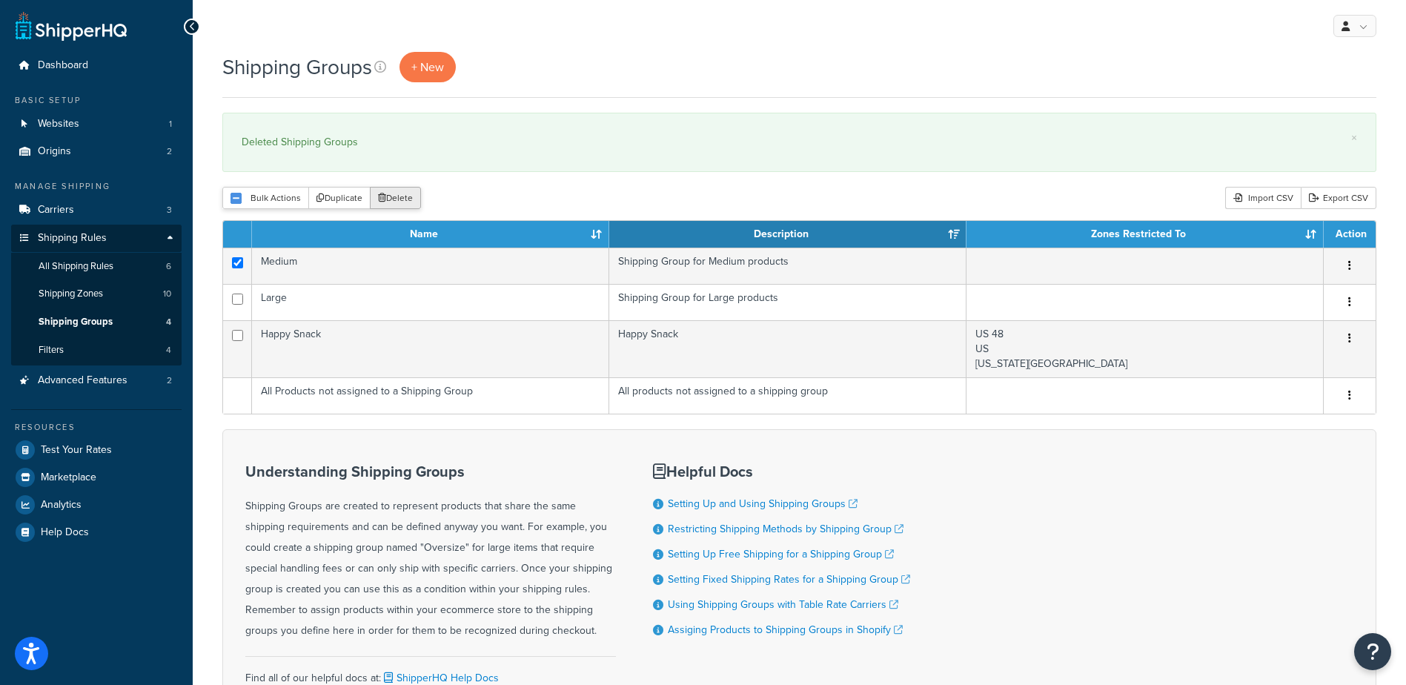
click at [391, 193] on button "Delete" at bounding box center [395, 198] width 51 height 22
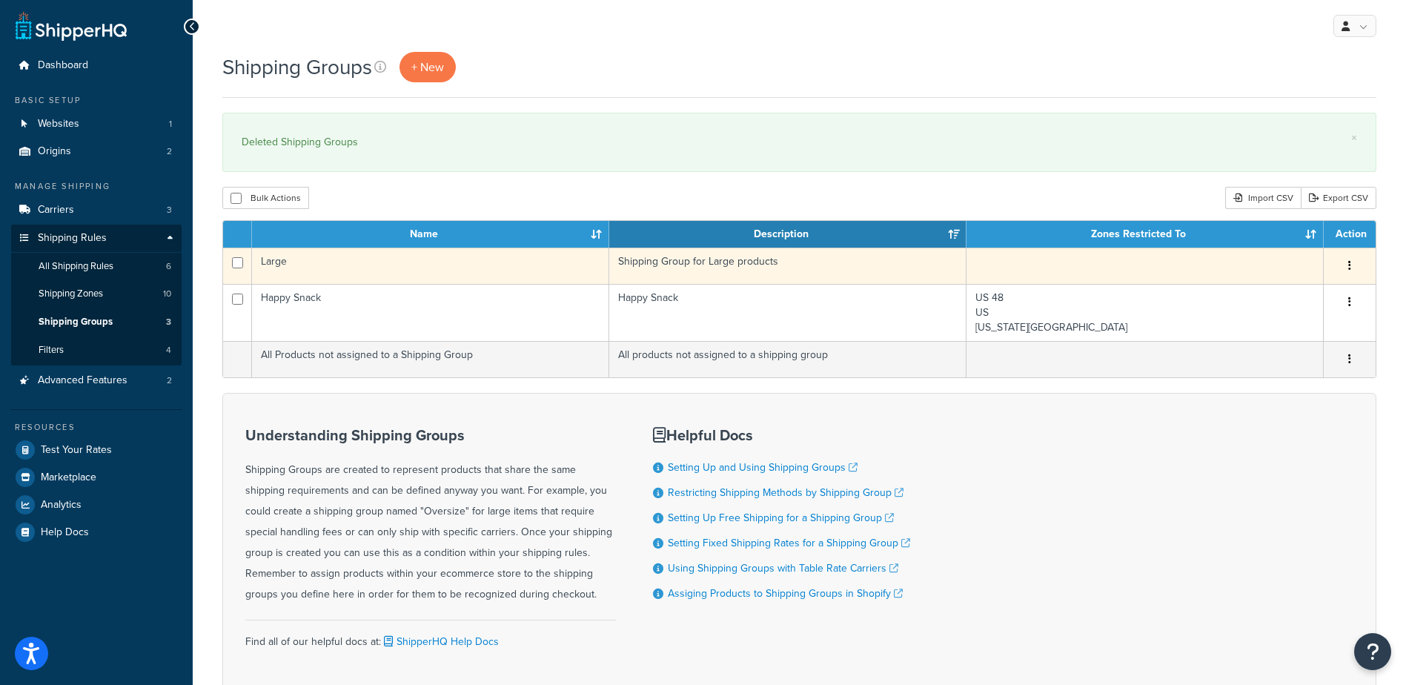
click at [244, 259] on td at bounding box center [237, 266] width 29 height 36
checkbox input "true"
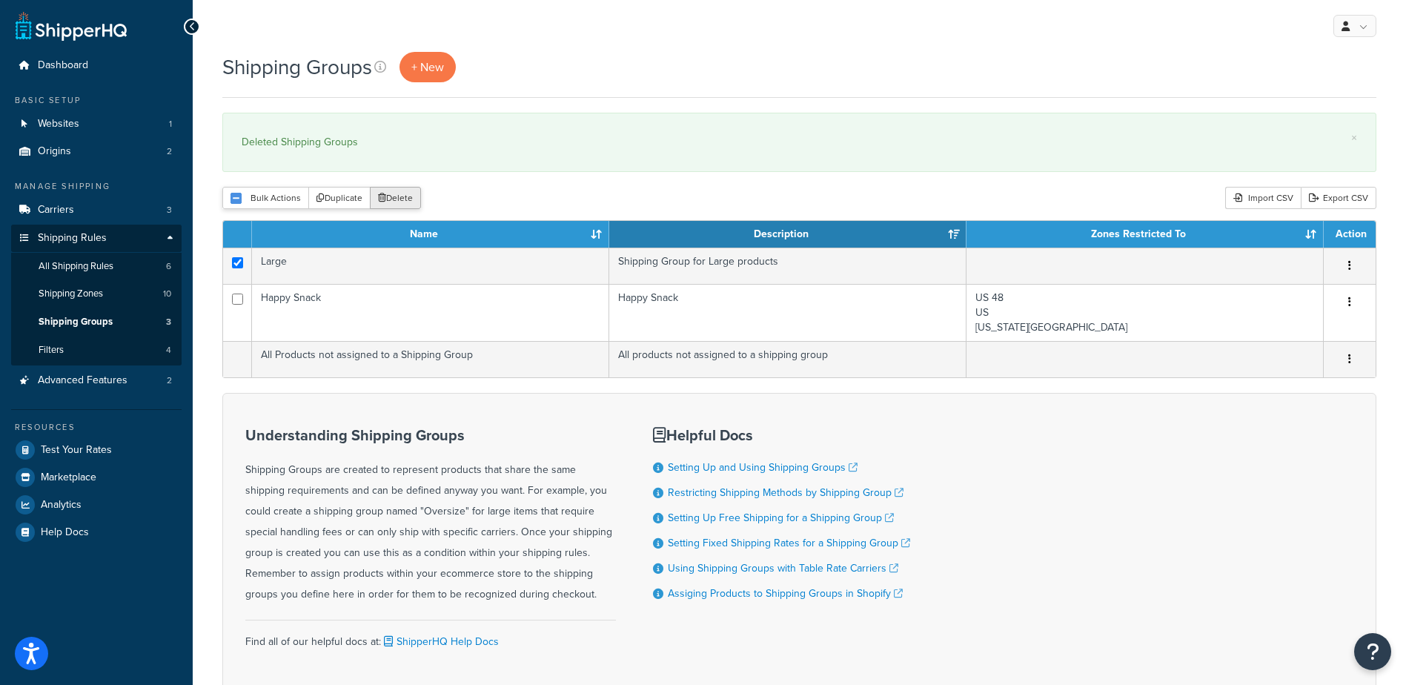
click at [386, 192] on button "Delete" at bounding box center [395, 198] width 51 height 22
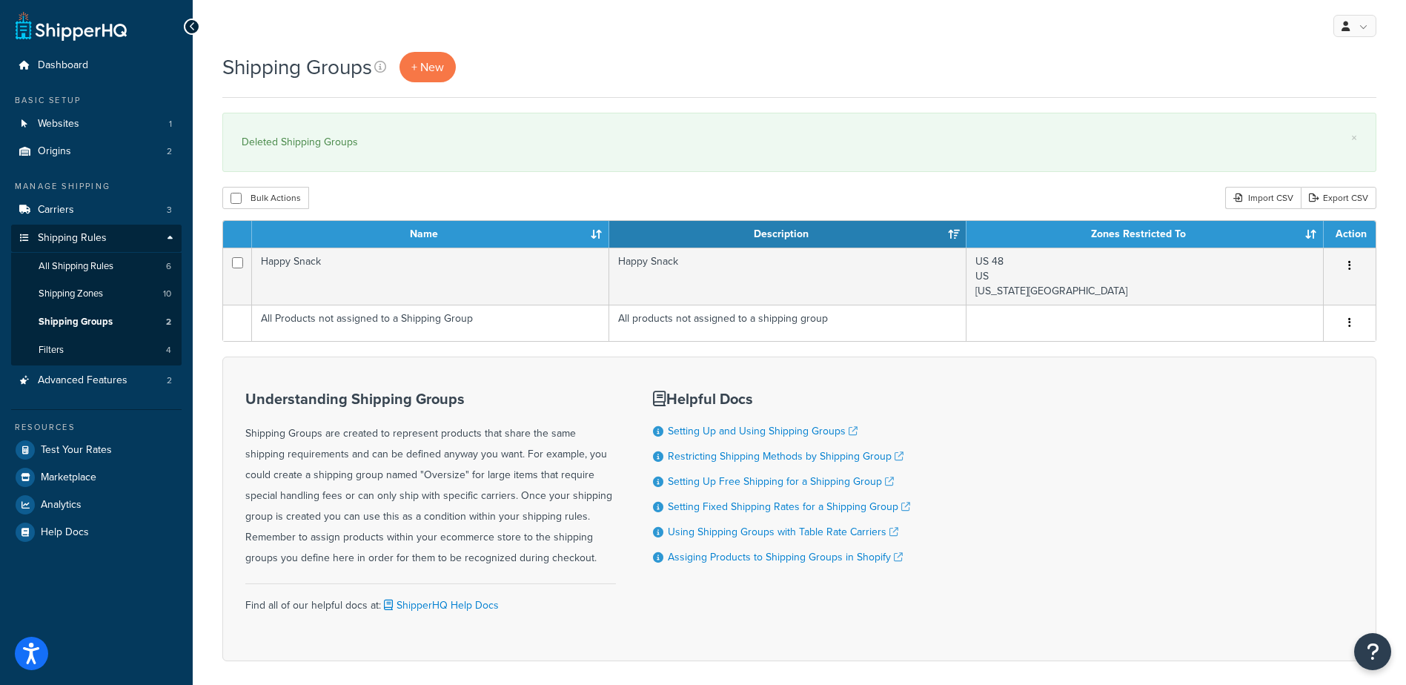
scroll to position [66, 0]
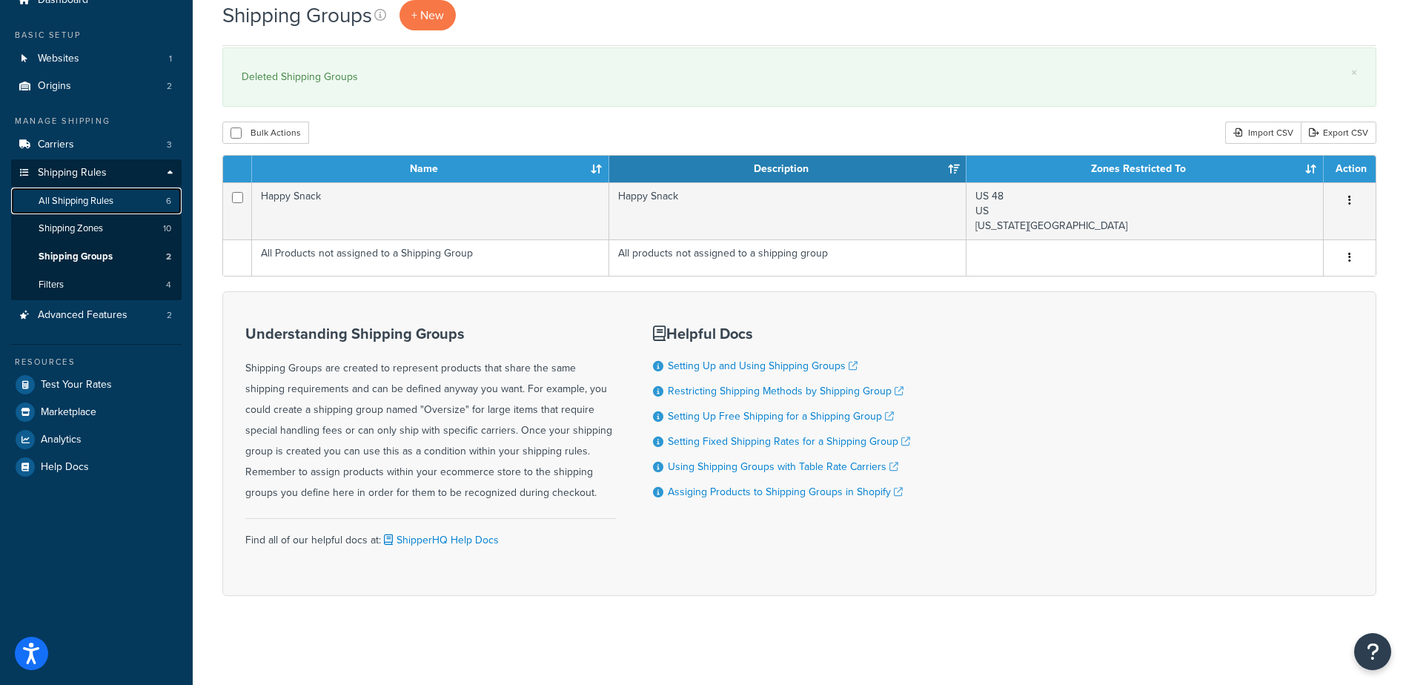
click at [67, 199] on span "All Shipping Rules" at bounding box center [76, 201] width 75 height 13
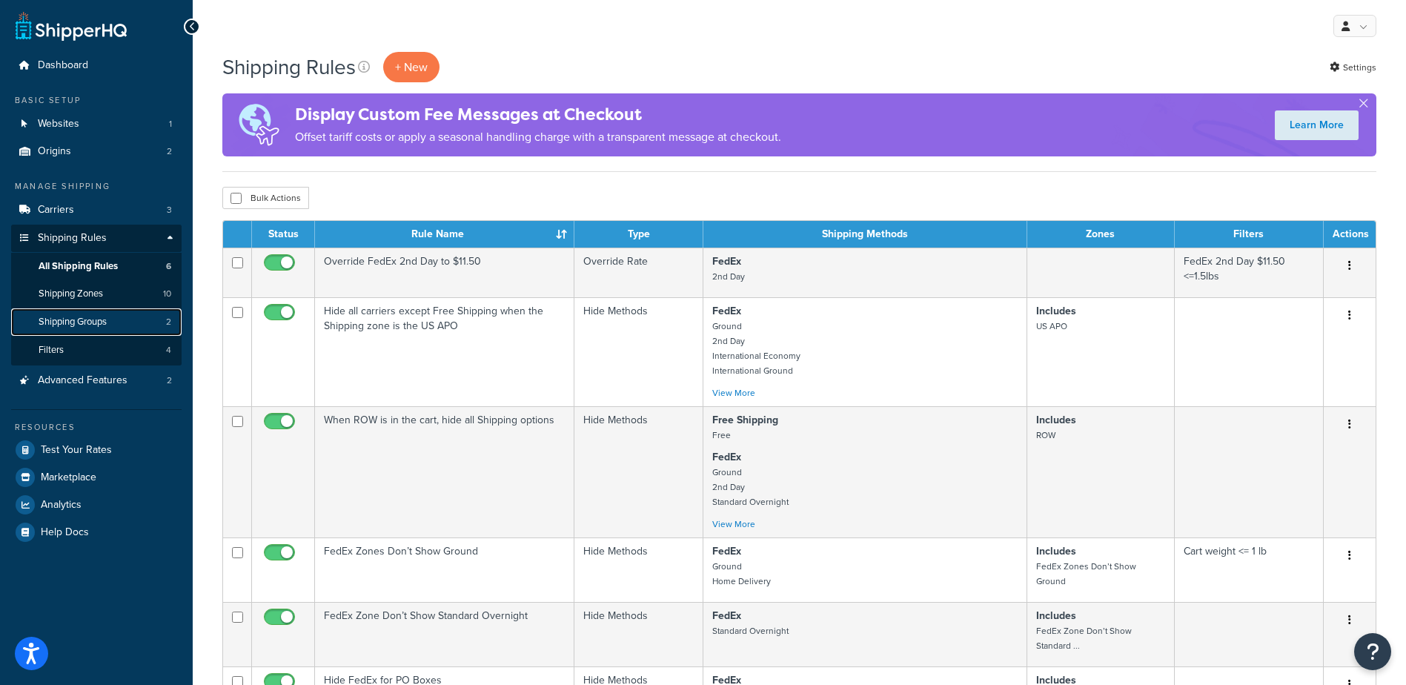
click at [63, 317] on span "Shipping Groups" at bounding box center [73, 322] width 68 height 13
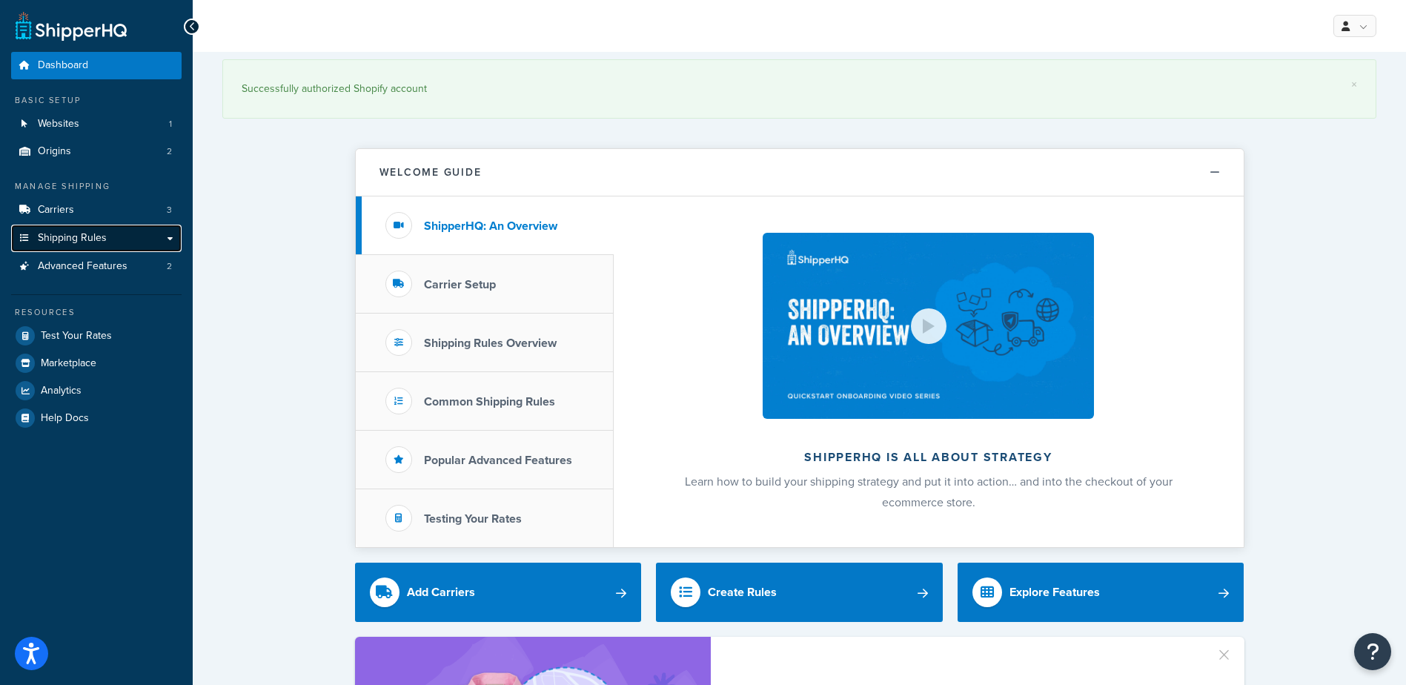
click at [77, 245] on link "Shipping Rules" at bounding box center [96, 238] width 171 height 27
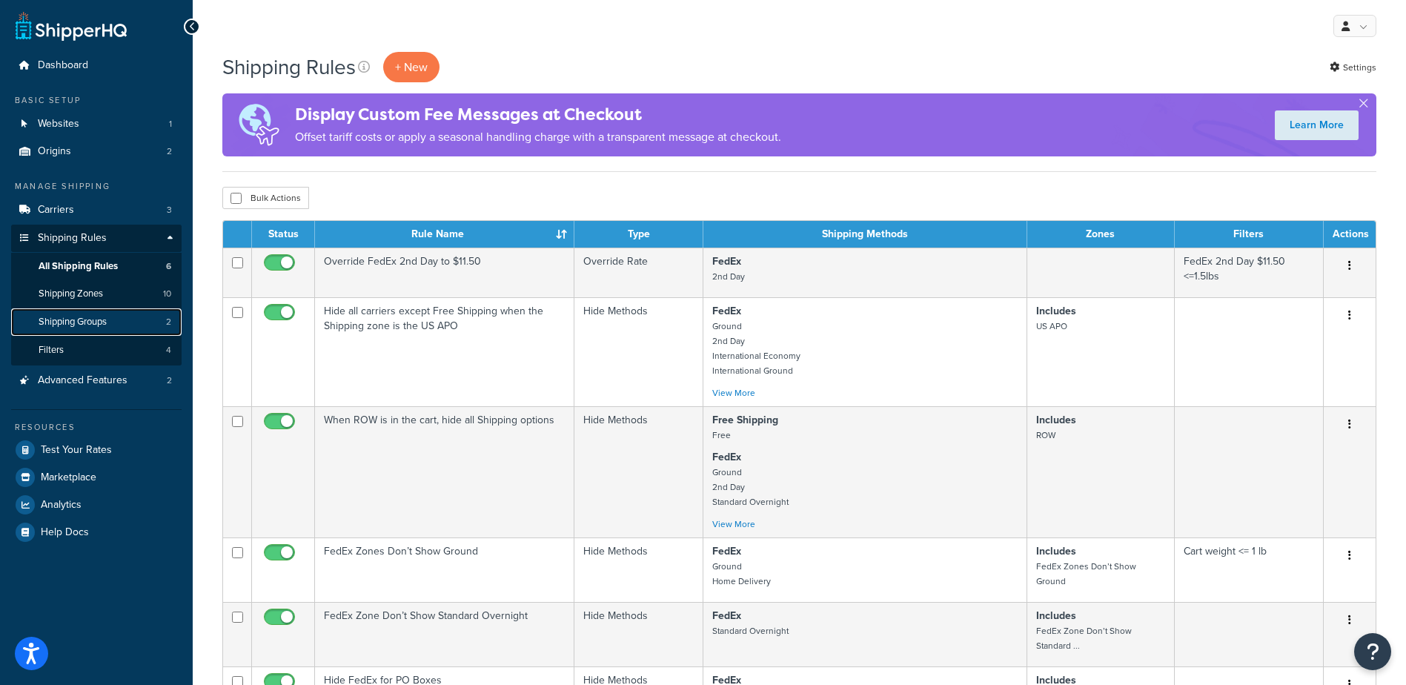
click at [95, 323] on span "Shipping Groups" at bounding box center [73, 322] width 68 height 13
